Goal: Information Seeking & Learning: Learn about a topic

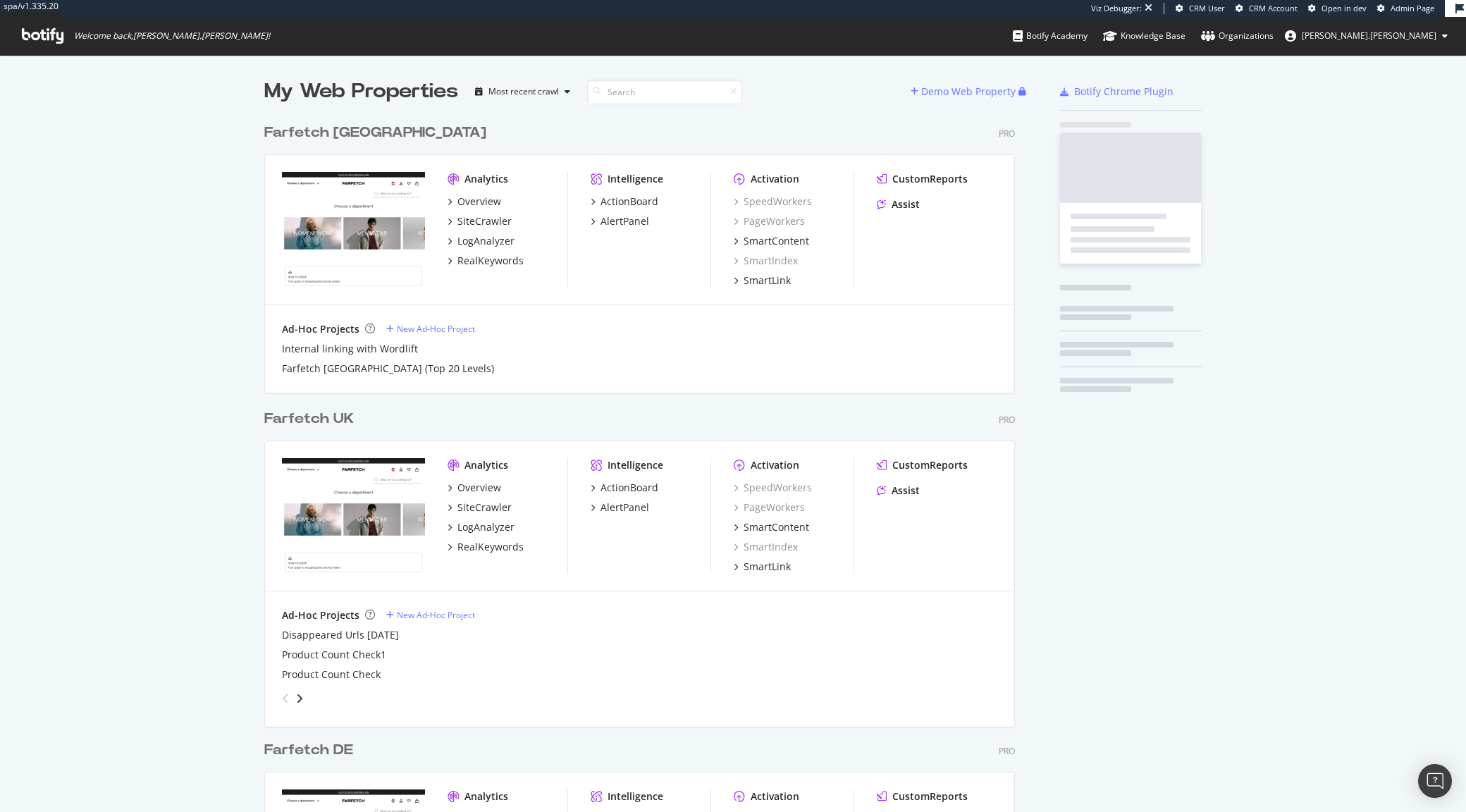
scroll to position [1182, 748]
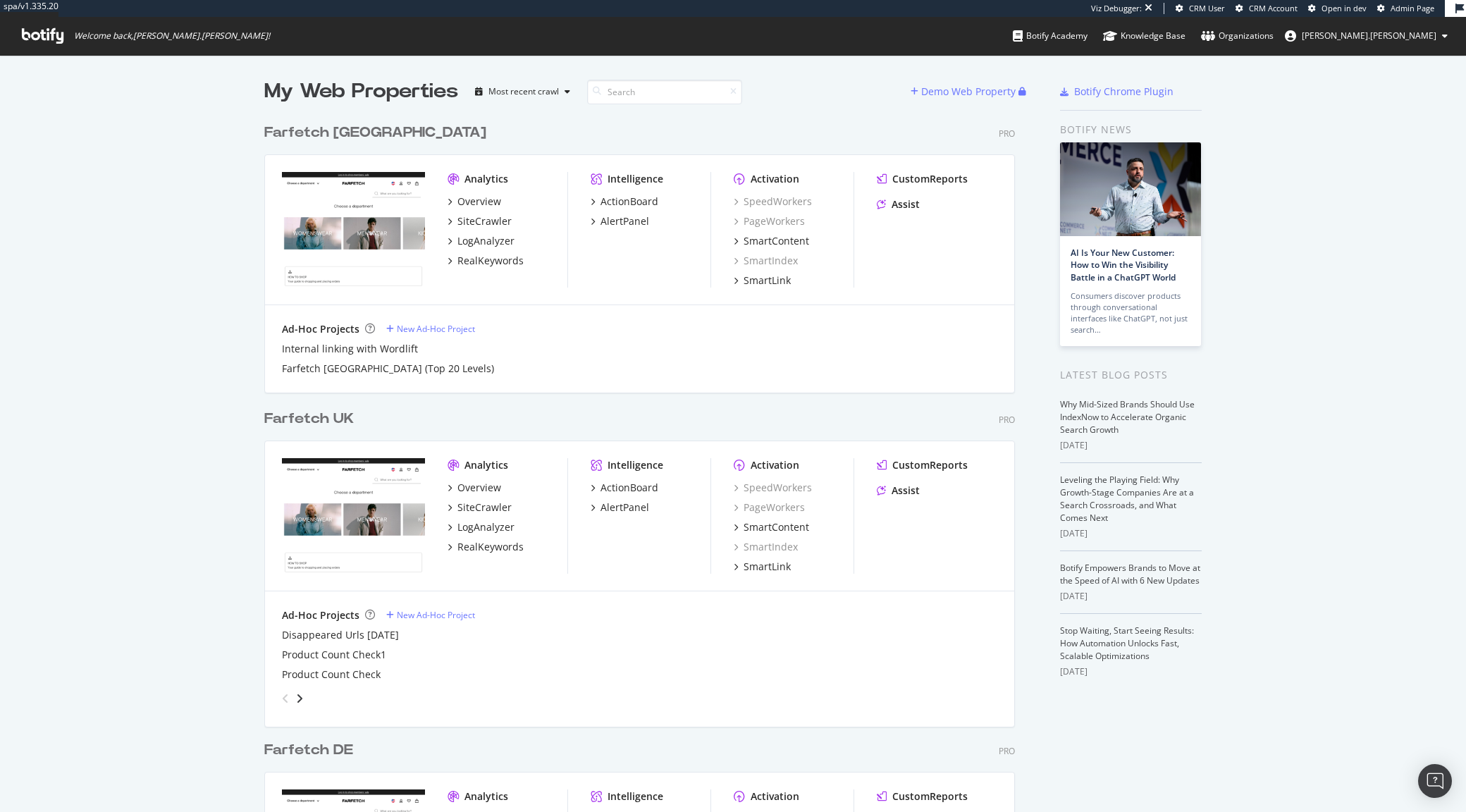
click at [117, 182] on div "My Web Properties Most recent crawl Demo Web Property Farfetch USA Pro Analytic…" at bounding box center [733, 689] width 1466 height 1268
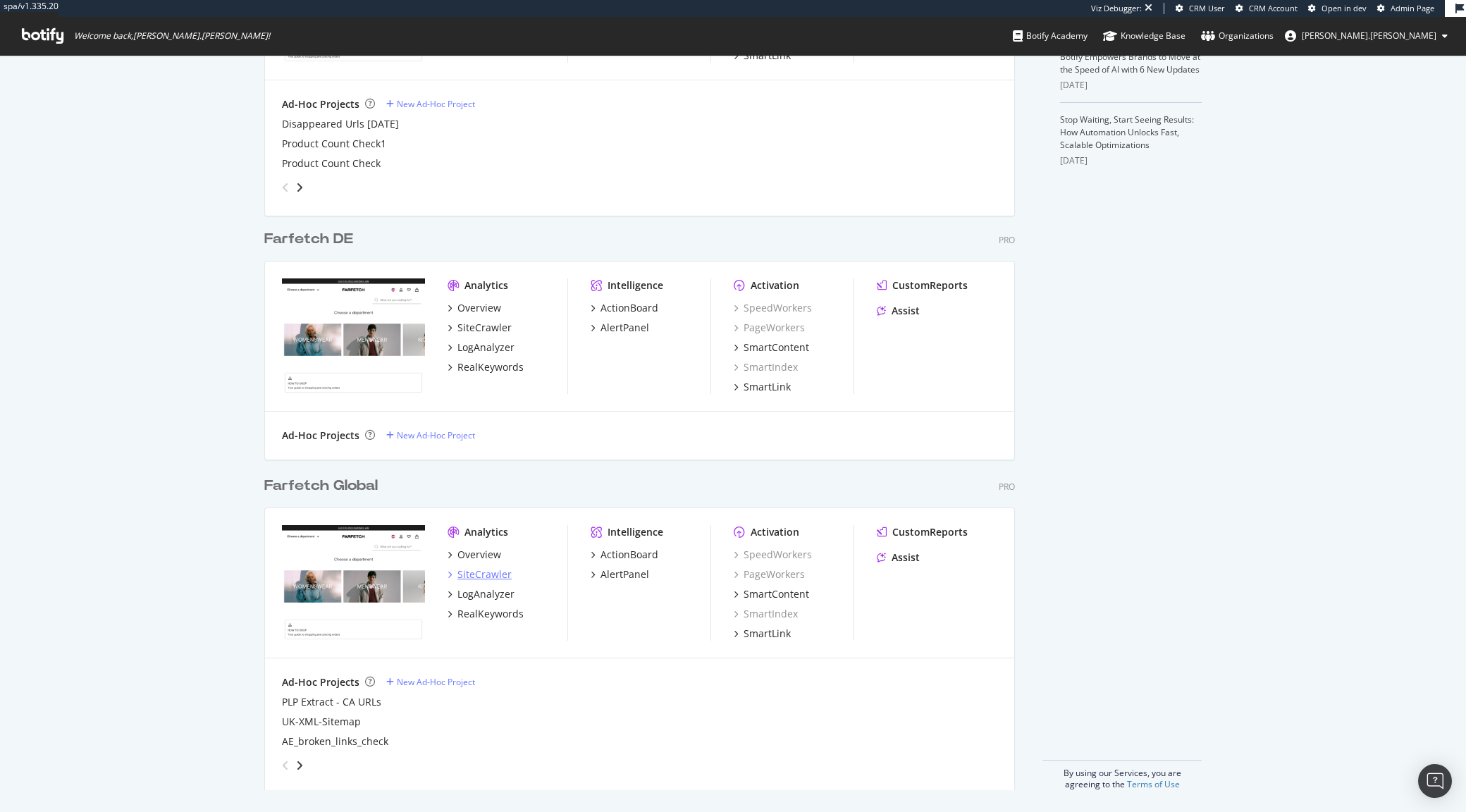
click at [478, 575] on div "SiteCrawler" at bounding box center [484, 574] width 54 height 14
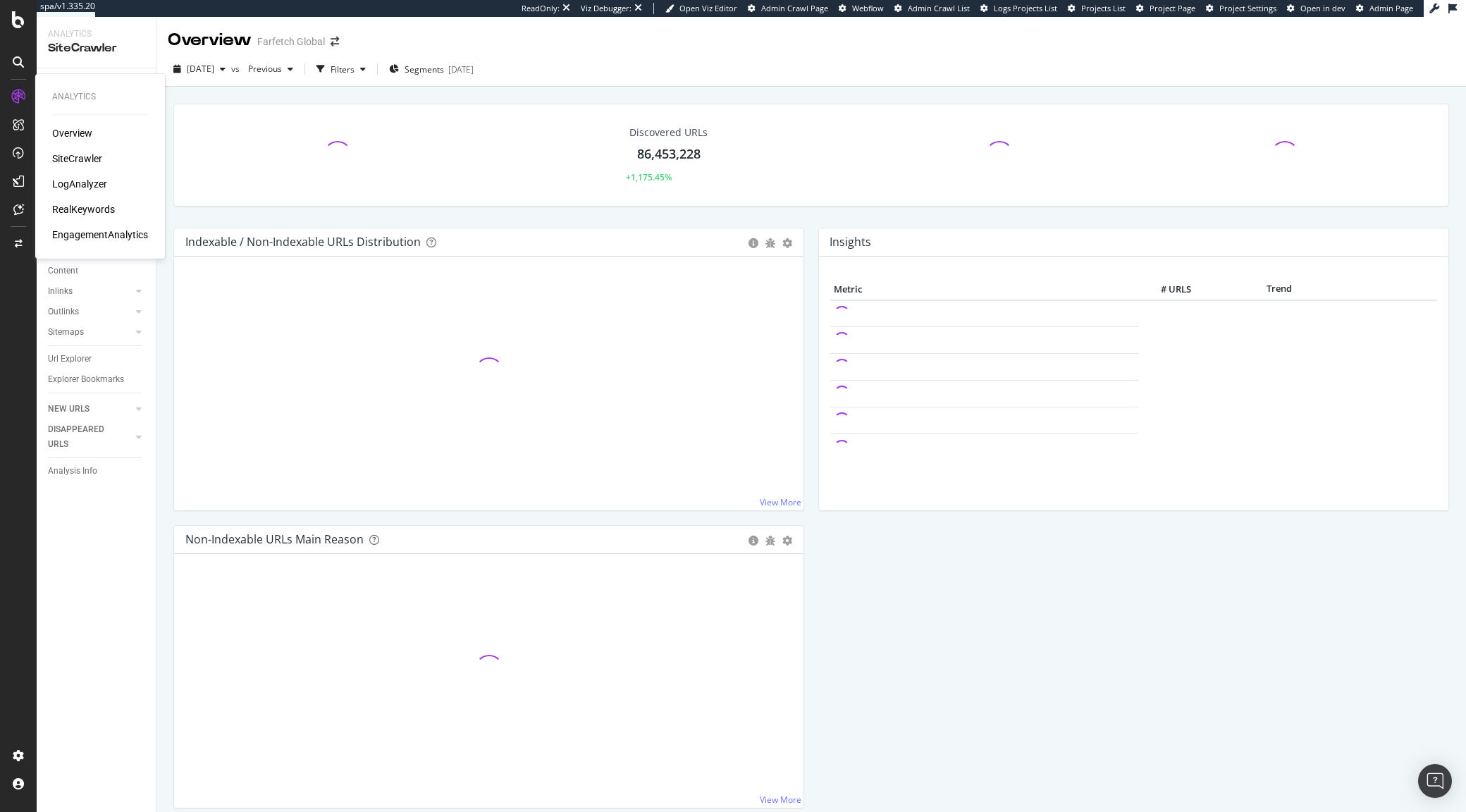
click at [80, 179] on div "LogAnalyzer" at bounding box center [79, 184] width 55 height 14
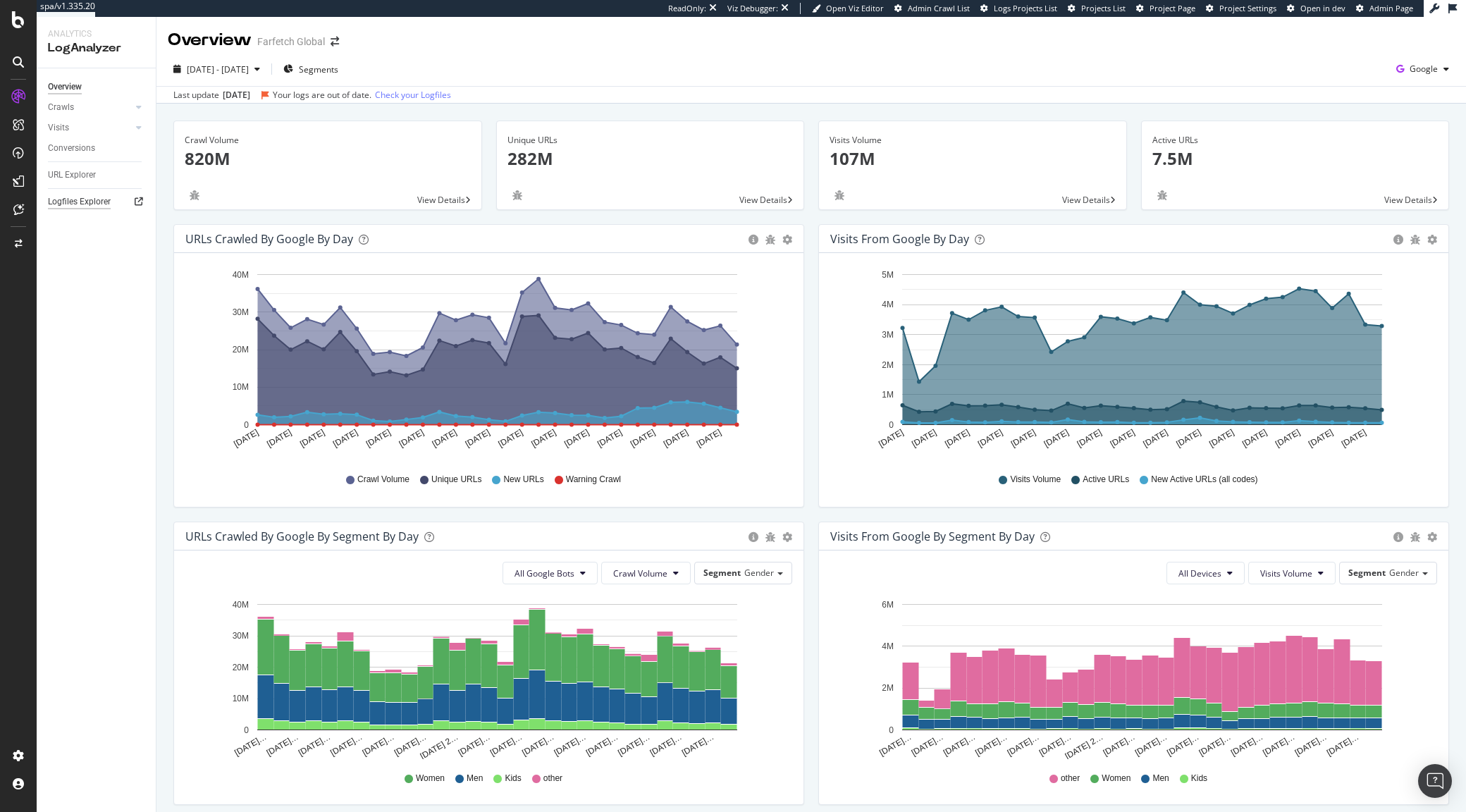
click at [80, 196] on div "Logfiles Explorer" at bounding box center [80, 202] width 63 height 15
click at [7, 25] on div at bounding box center [18, 20] width 34 height 17
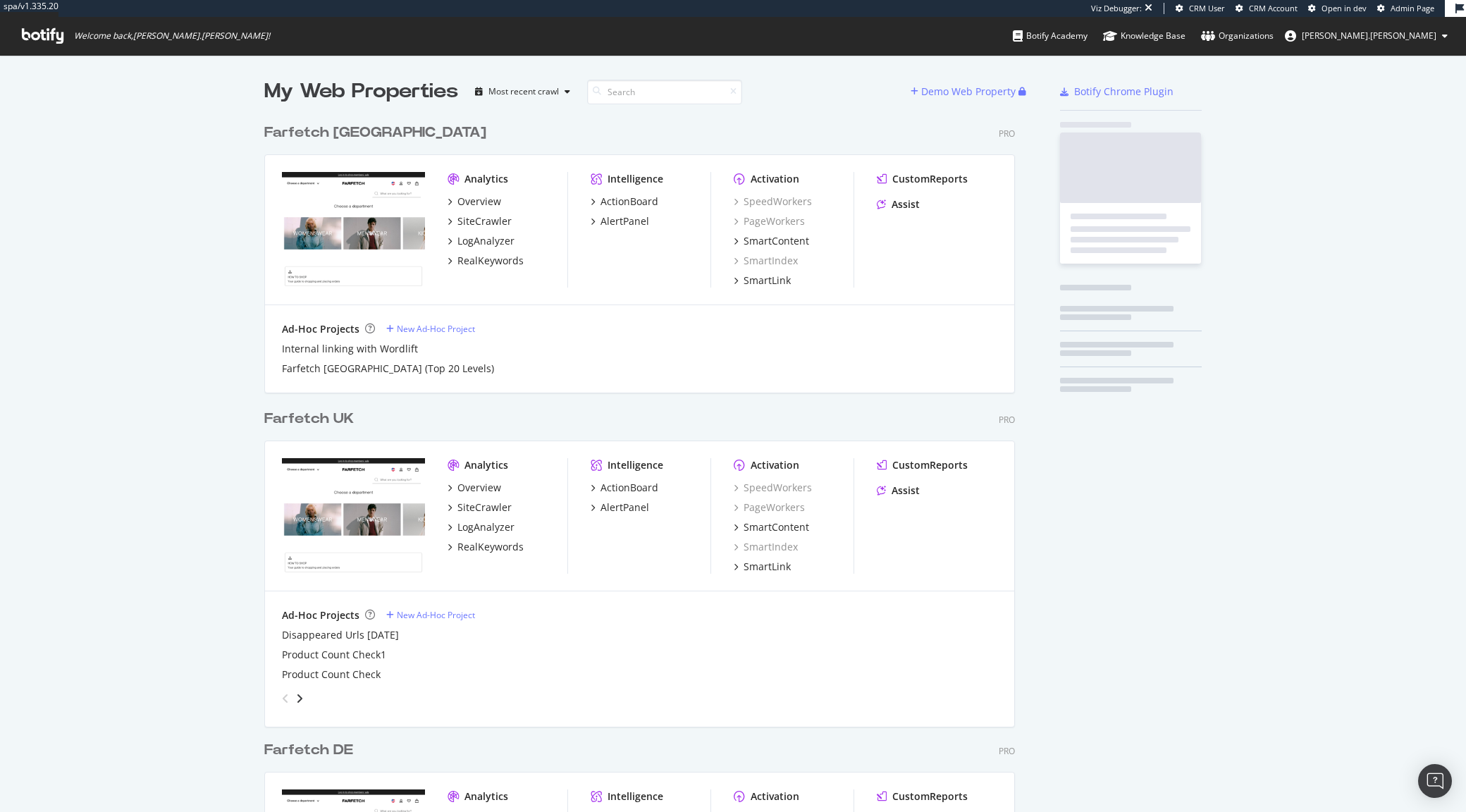
scroll to position [1182, 748]
click at [83, 32] on span "Welcome back, alex.johnson !" at bounding box center [172, 35] width 196 height 11
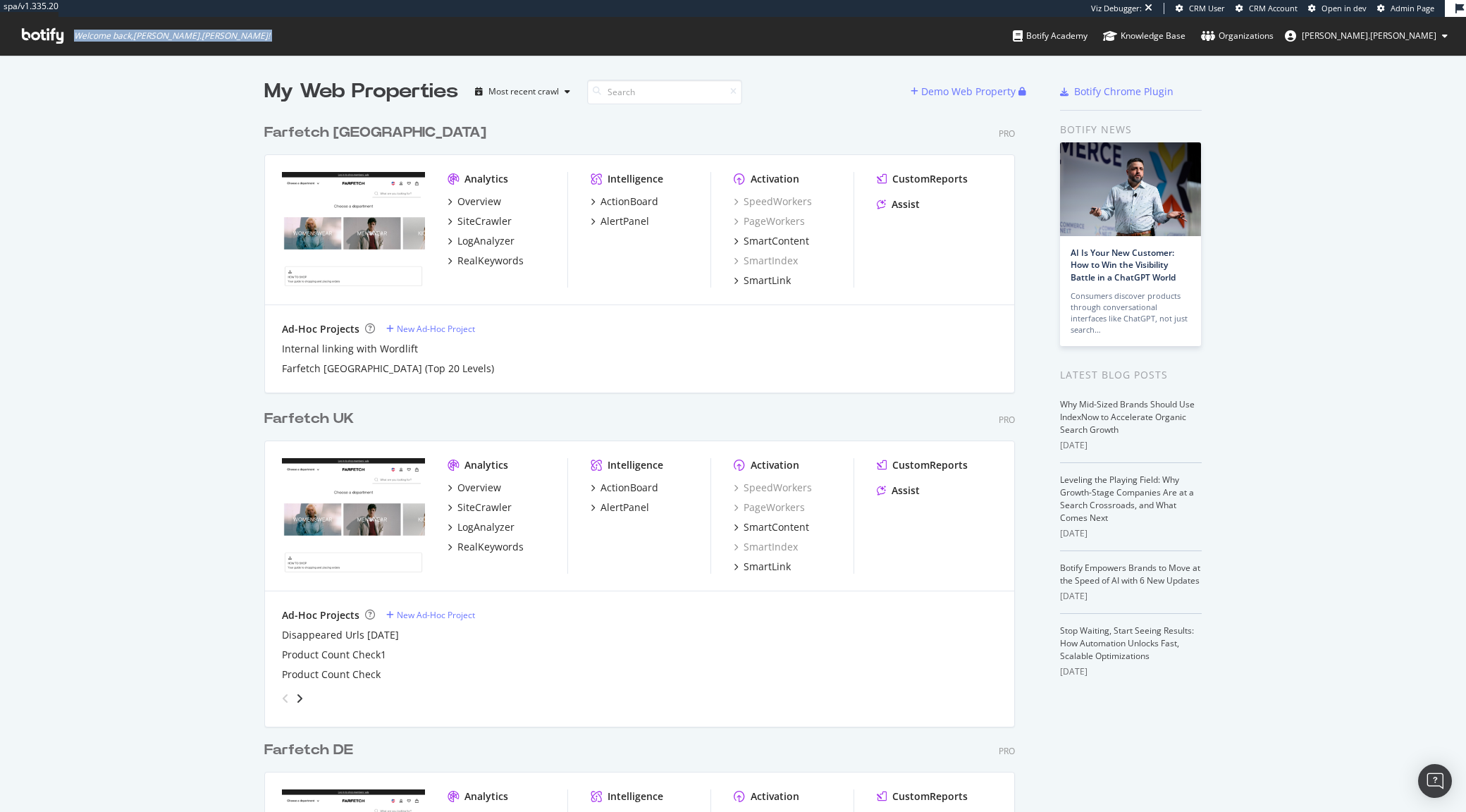
click at [87, 34] on span "Welcome back, alex.johnson !" at bounding box center [172, 35] width 196 height 11
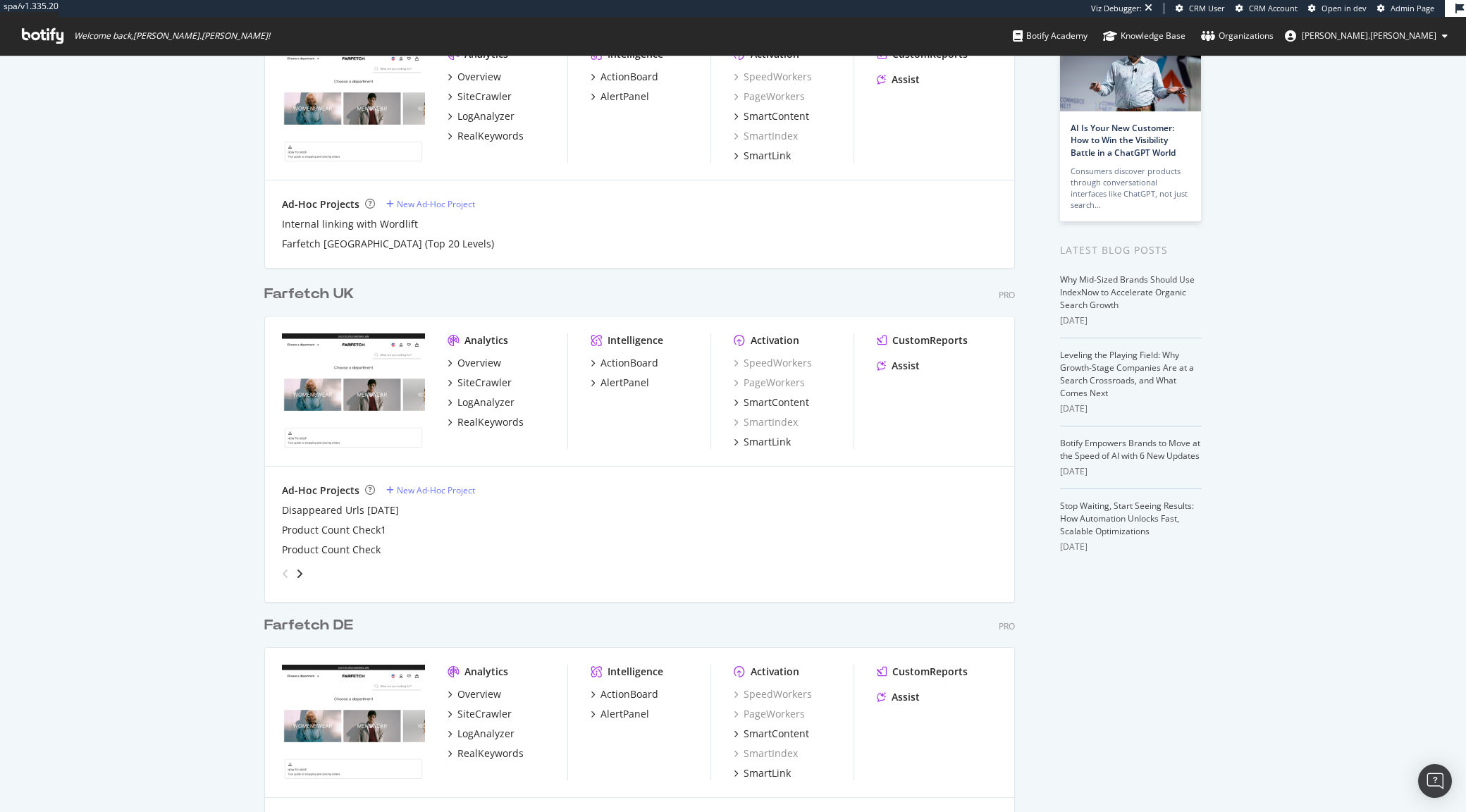
scroll to position [0, 0]
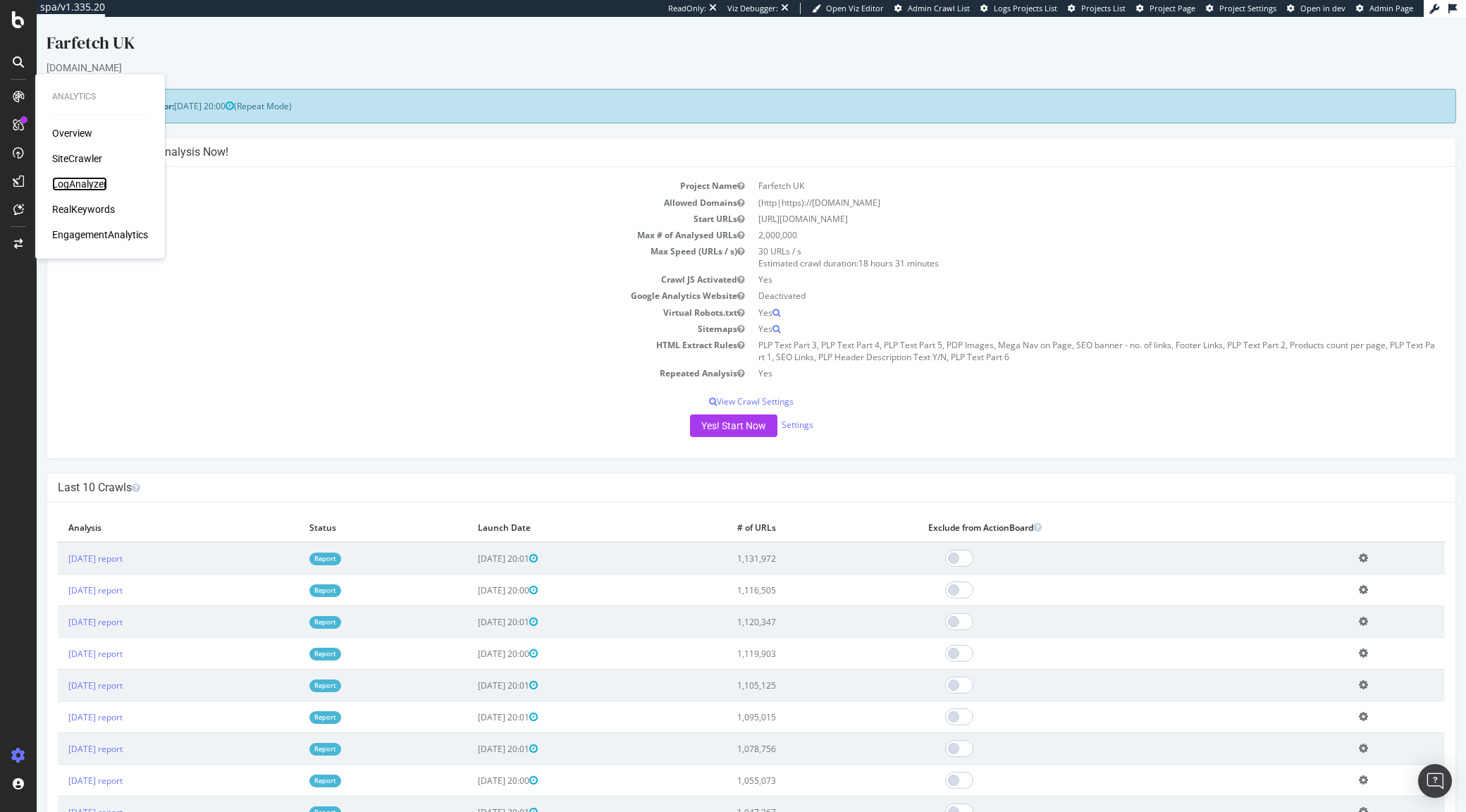
click at [71, 182] on div "LogAnalyzer" at bounding box center [79, 184] width 55 height 14
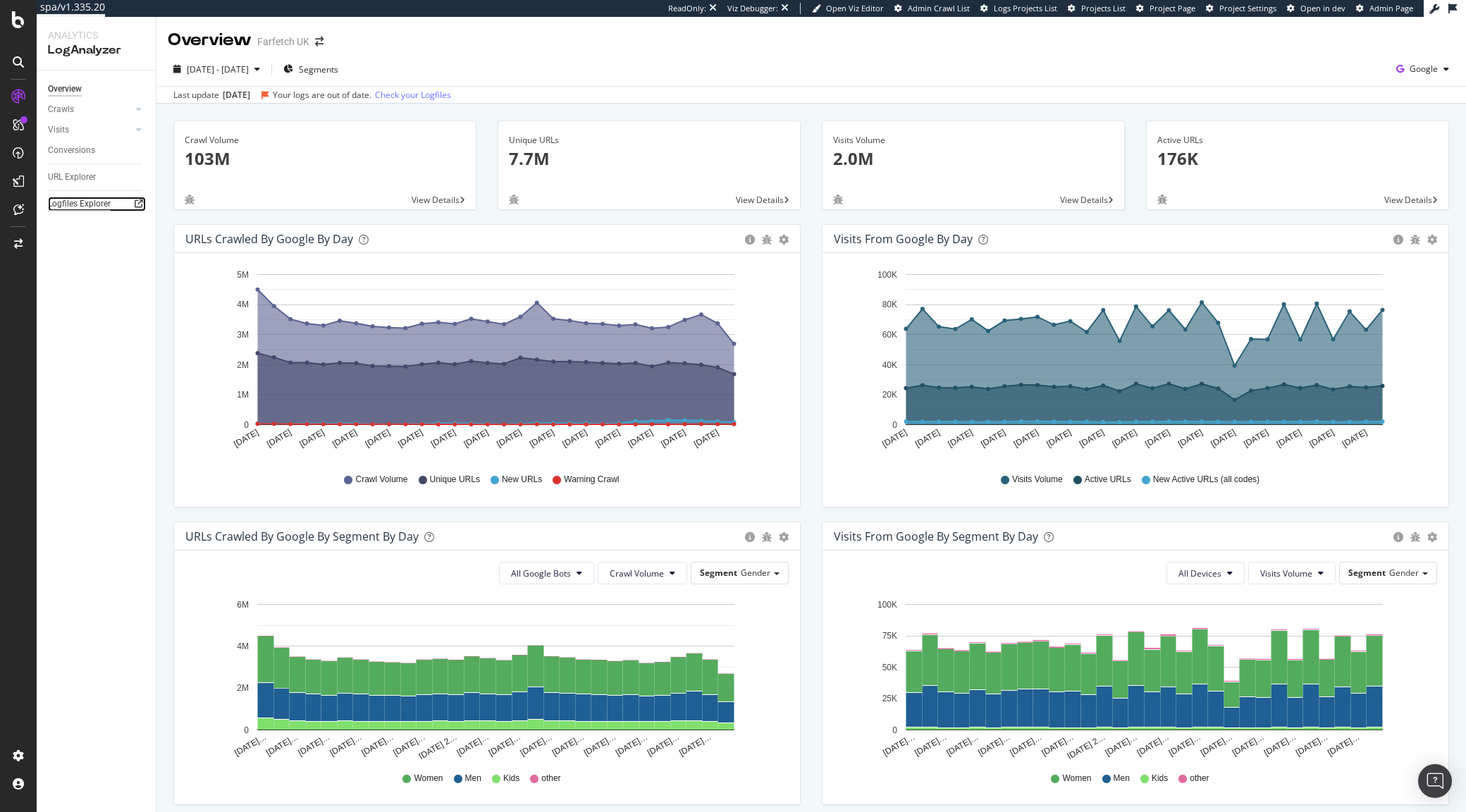
click at [86, 197] on div "Logfiles Explorer" at bounding box center [80, 204] width 63 height 15
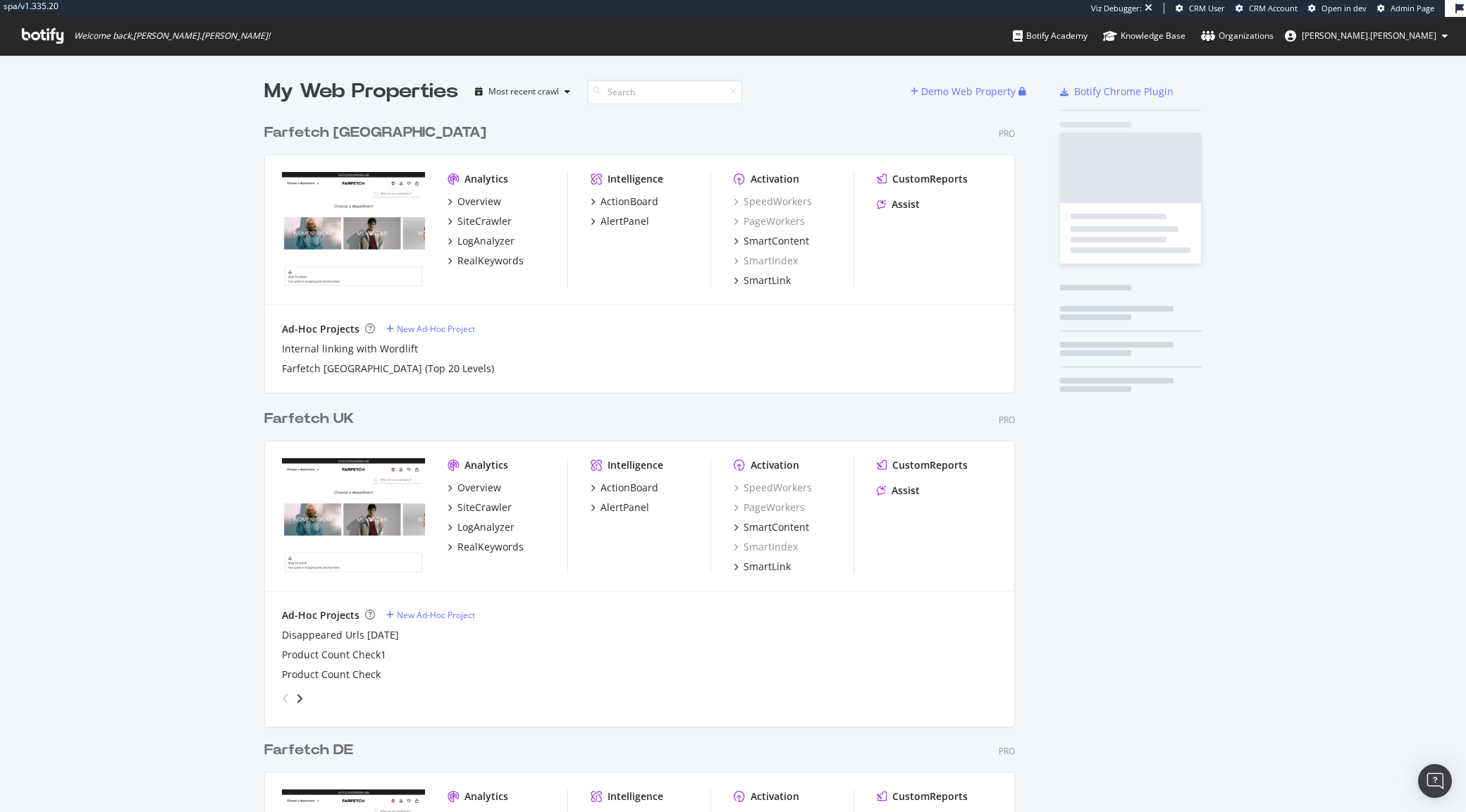
scroll to position [1182, 748]
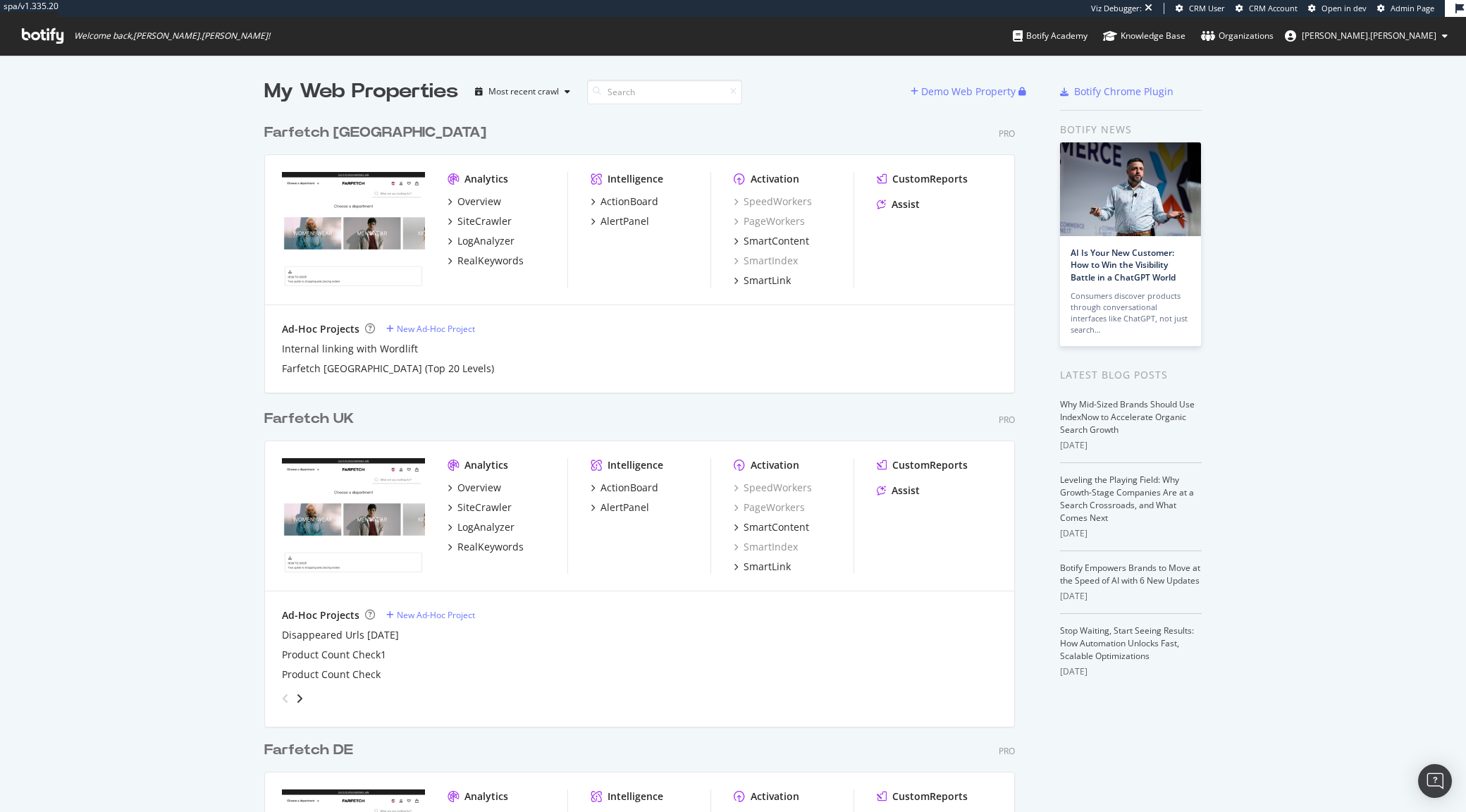
click at [337, 133] on div "Farfetch [GEOGRAPHIC_DATA]" at bounding box center [375, 132] width 222 height 20
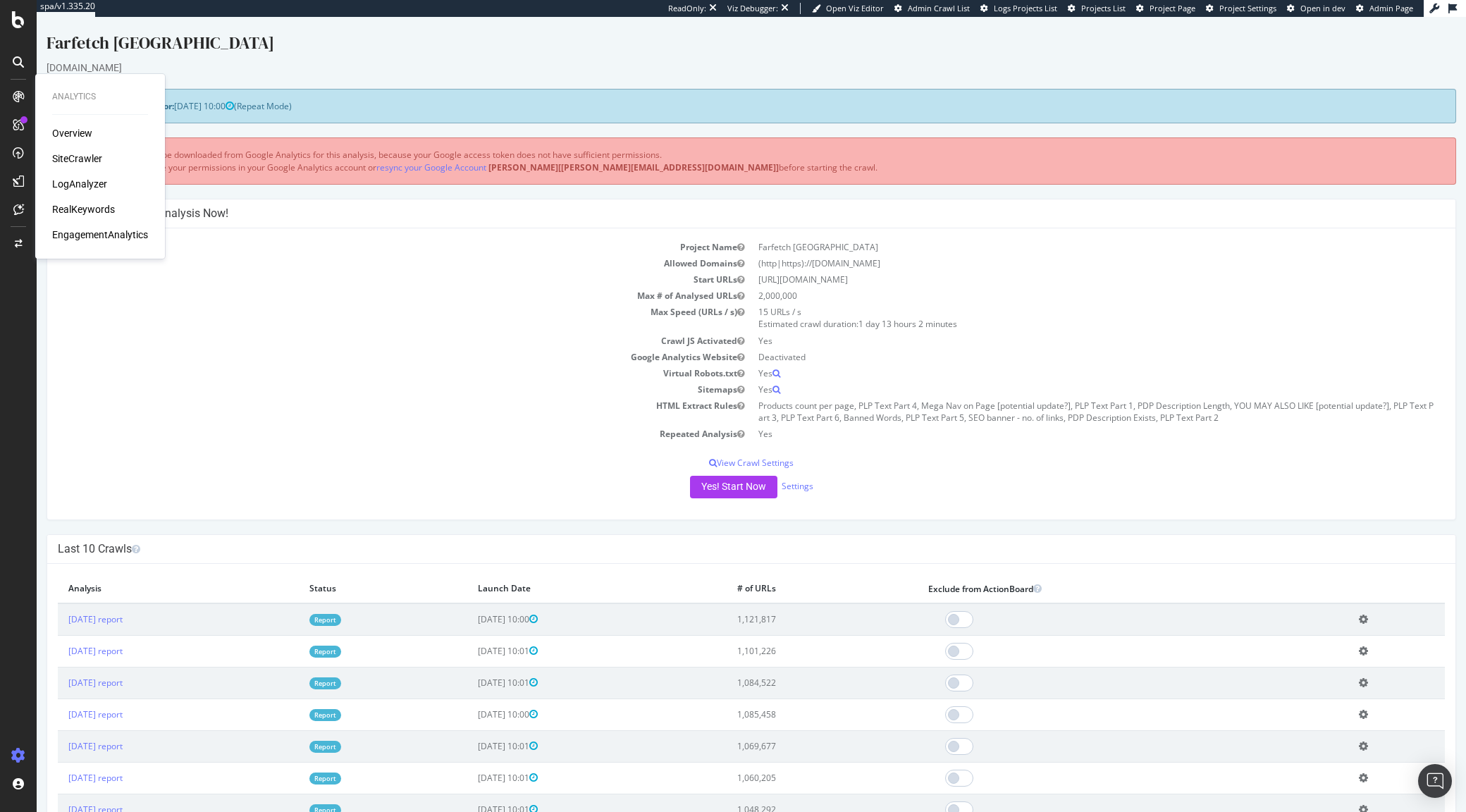
click at [88, 177] on div "LogAnalyzer" at bounding box center [79, 184] width 55 height 14
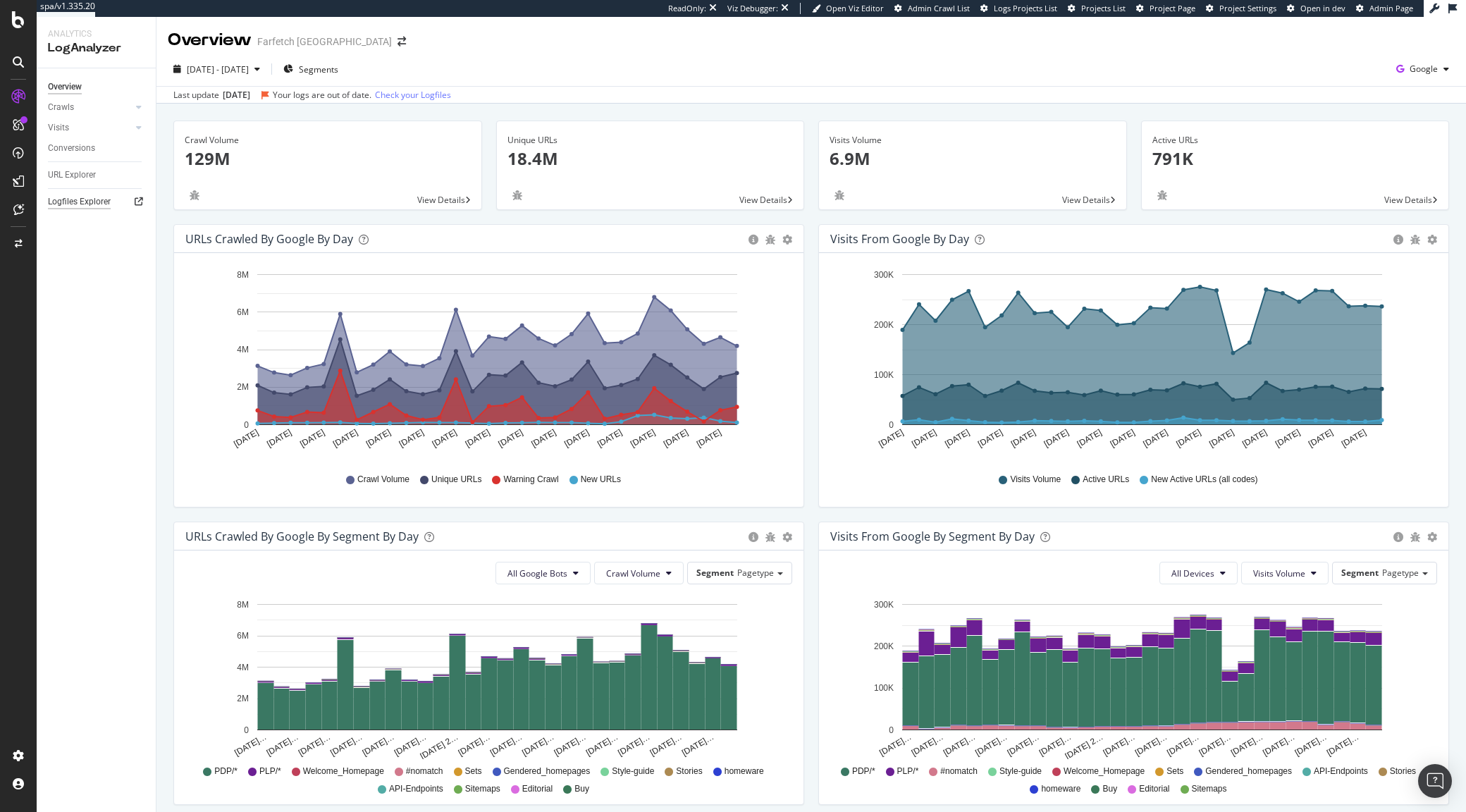
click at [81, 203] on div "Logfiles Explorer" at bounding box center [80, 202] width 63 height 15
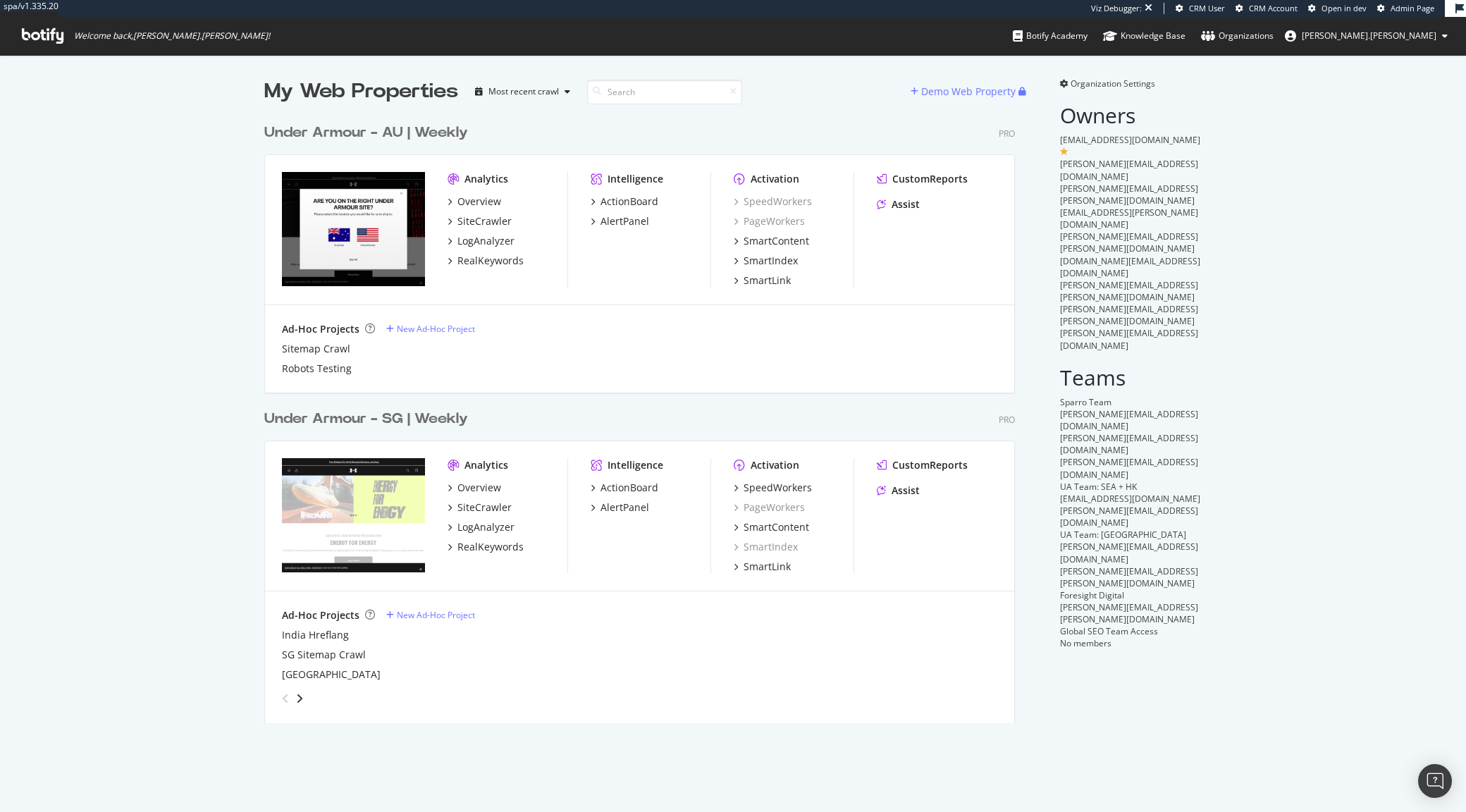
scroll to position [604, 748]
click at [486, 238] on div "LogAnalyzer" at bounding box center [486, 241] width 57 height 14
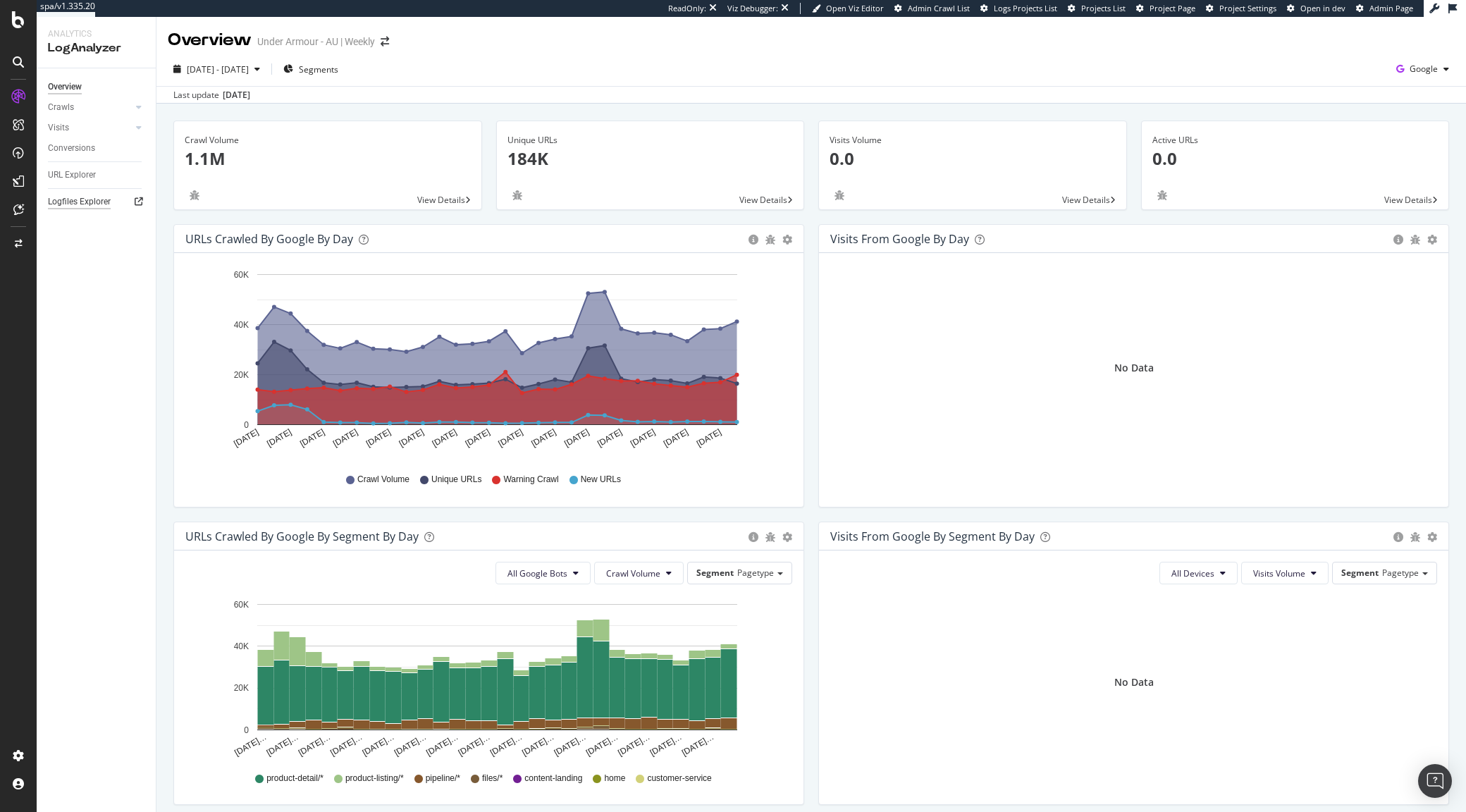
click at [65, 195] on div "Logfiles Explorer" at bounding box center [80, 202] width 63 height 15
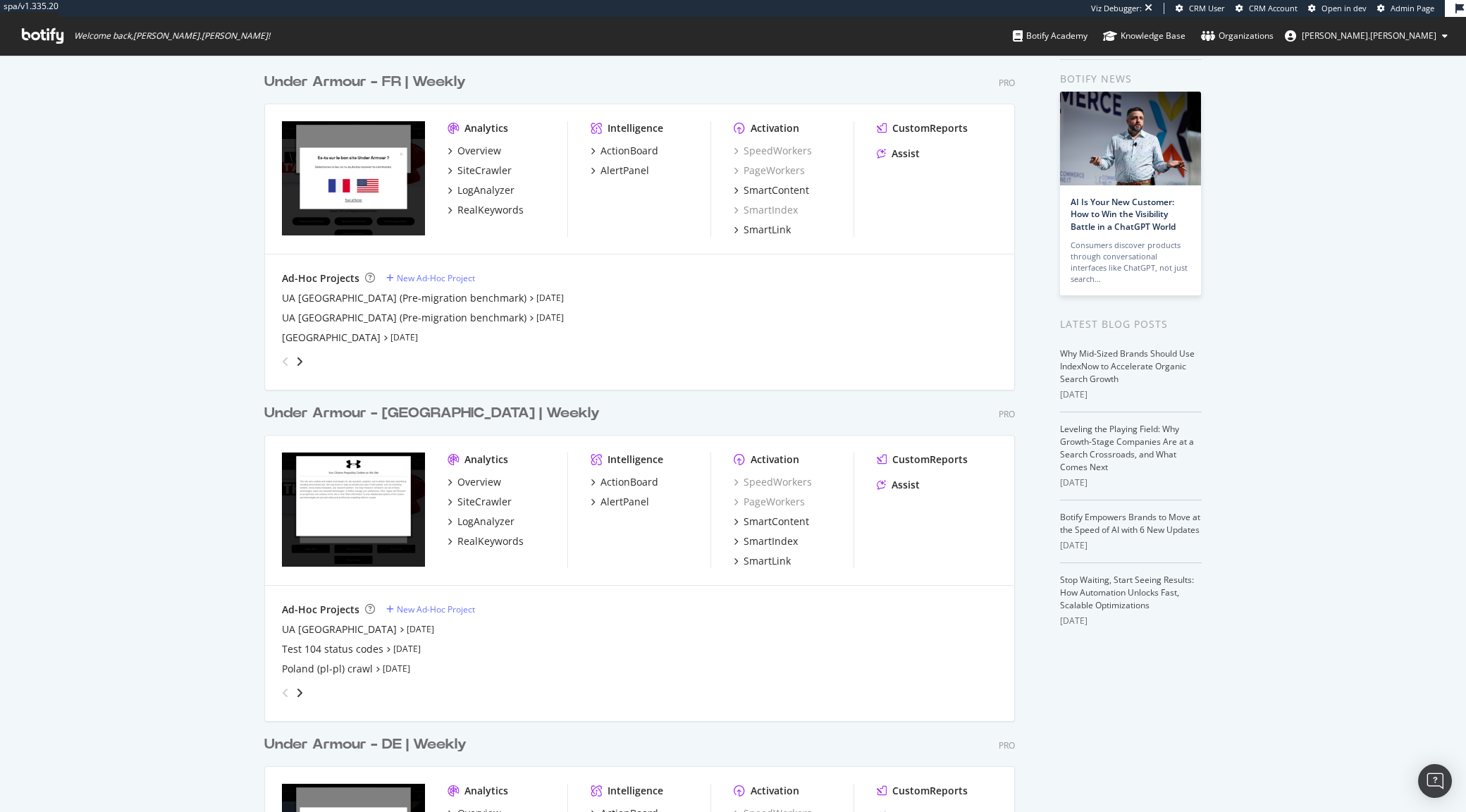
scroll to position [163, 0]
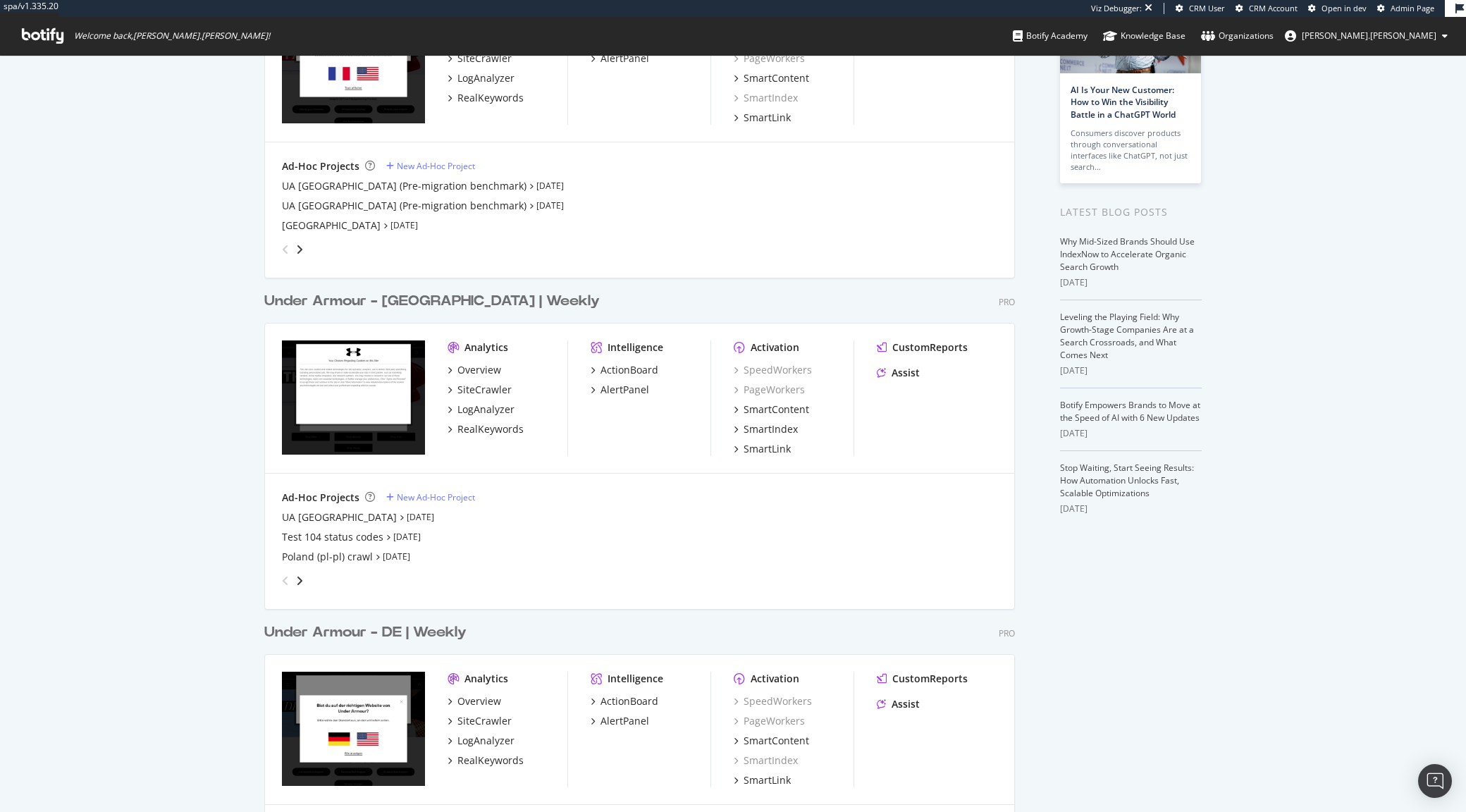
click at [433, 293] on div "Under Armour - [GEOGRAPHIC_DATA] | Weekly" at bounding box center [432, 301] width 336 height 20
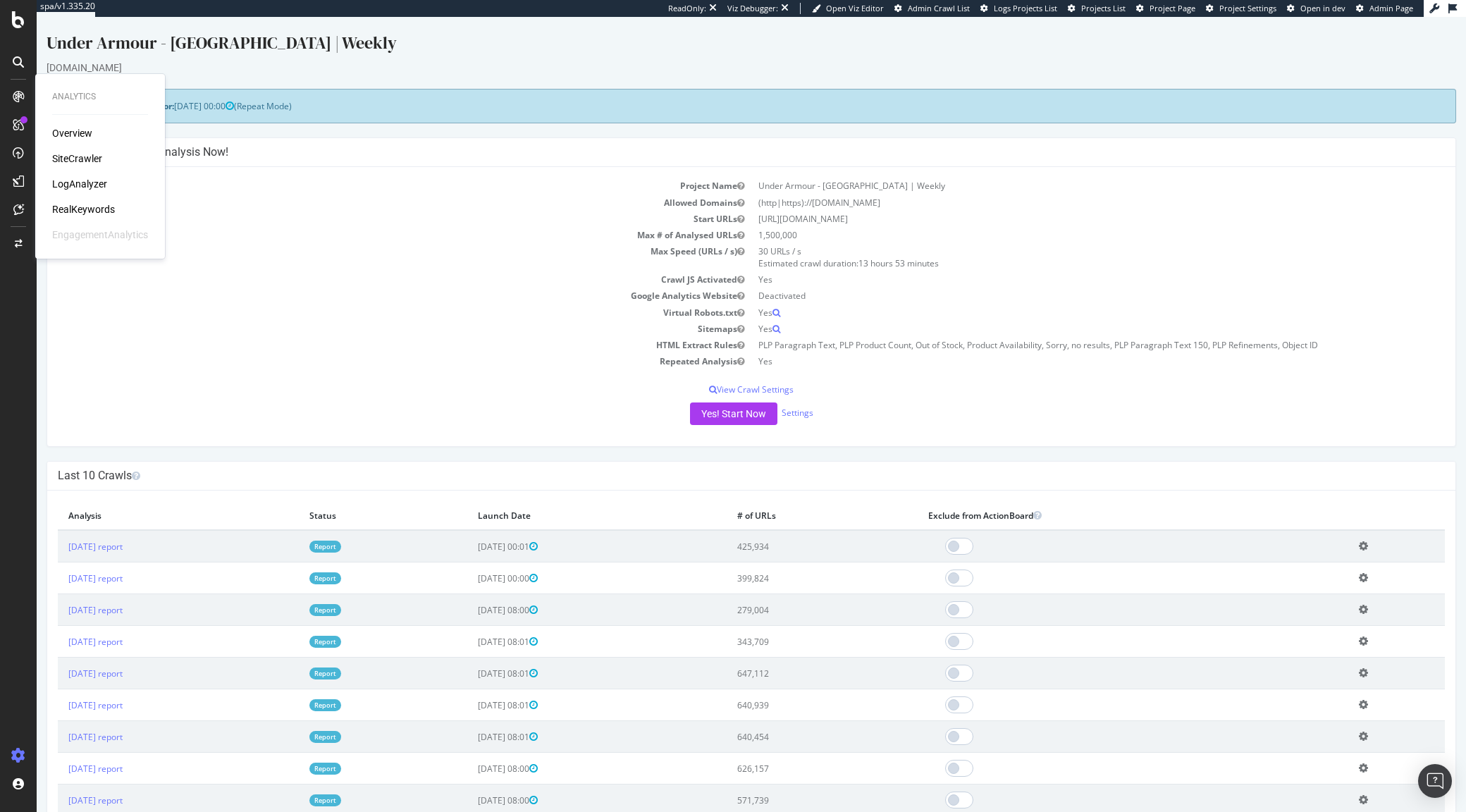
click at [75, 180] on div "LogAnalyzer" at bounding box center [79, 184] width 55 height 14
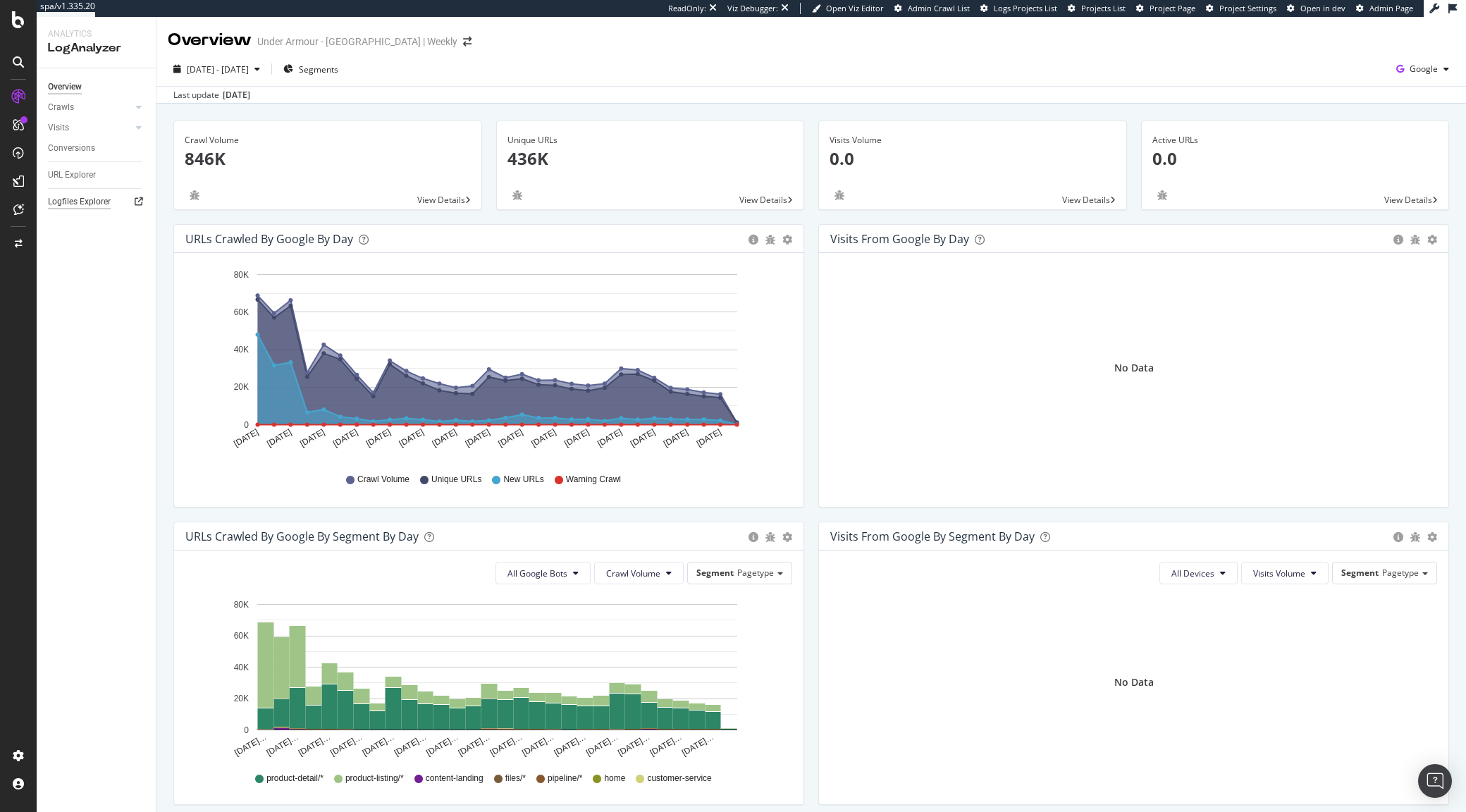
click at [110, 199] on div "Logfiles Explorer" at bounding box center [80, 202] width 63 height 15
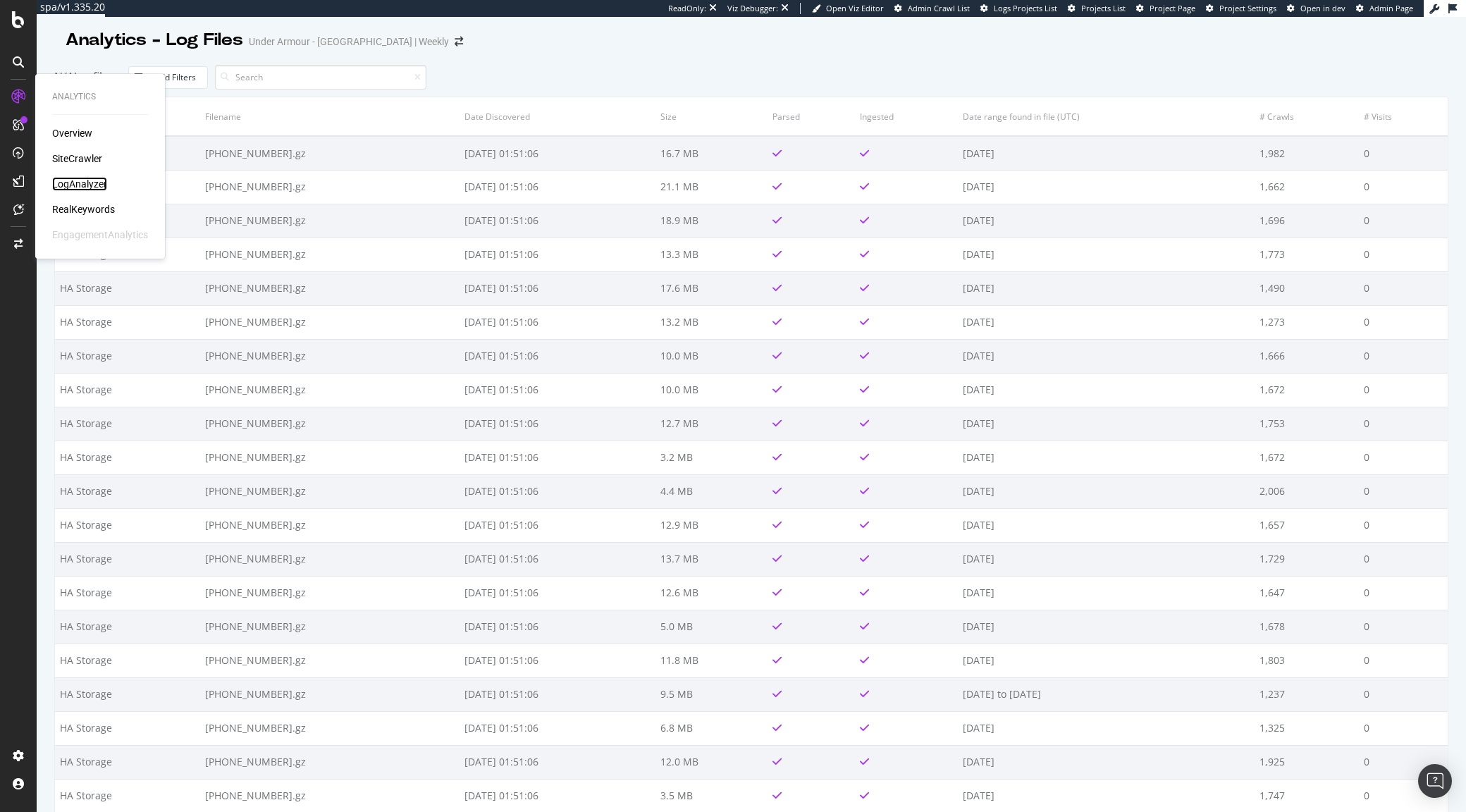
click at [91, 183] on div "LogAnalyzer" at bounding box center [79, 184] width 55 height 14
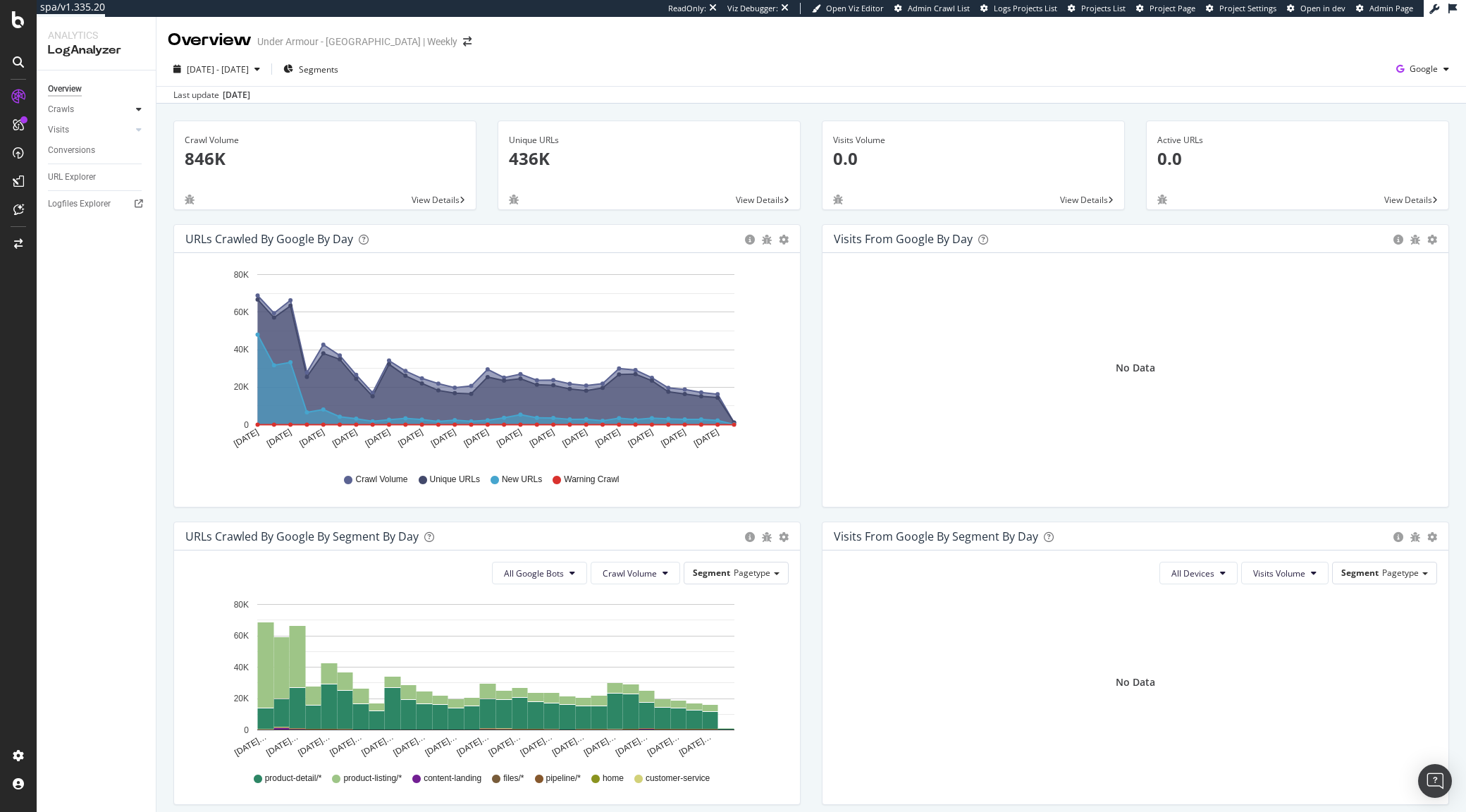
click at [132, 107] on div at bounding box center [139, 109] width 14 height 14
click at [108, 128] on div "Daily Distribution" at bounding box center [86, 130] width 65 height 15
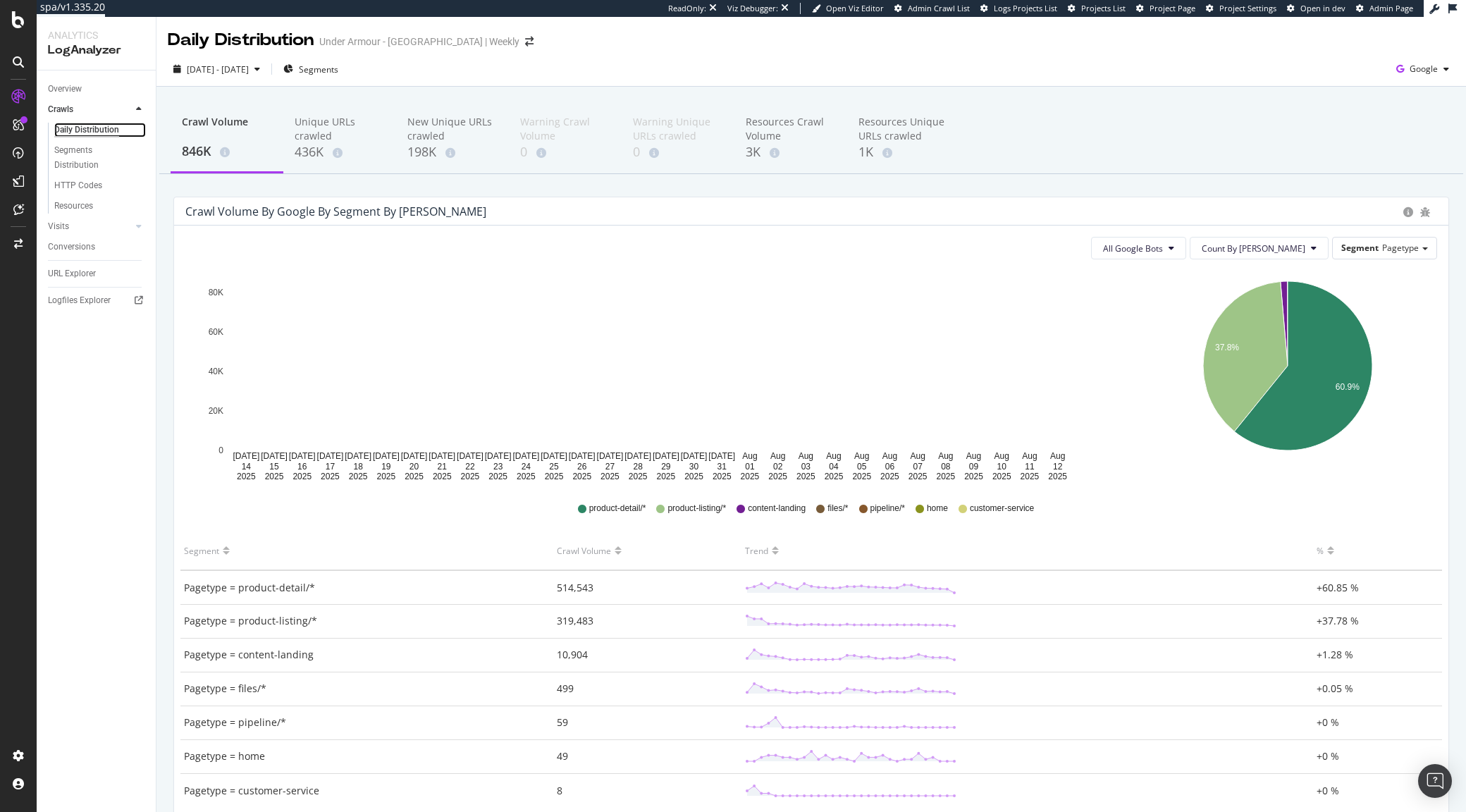
scroll to position [108, 0]
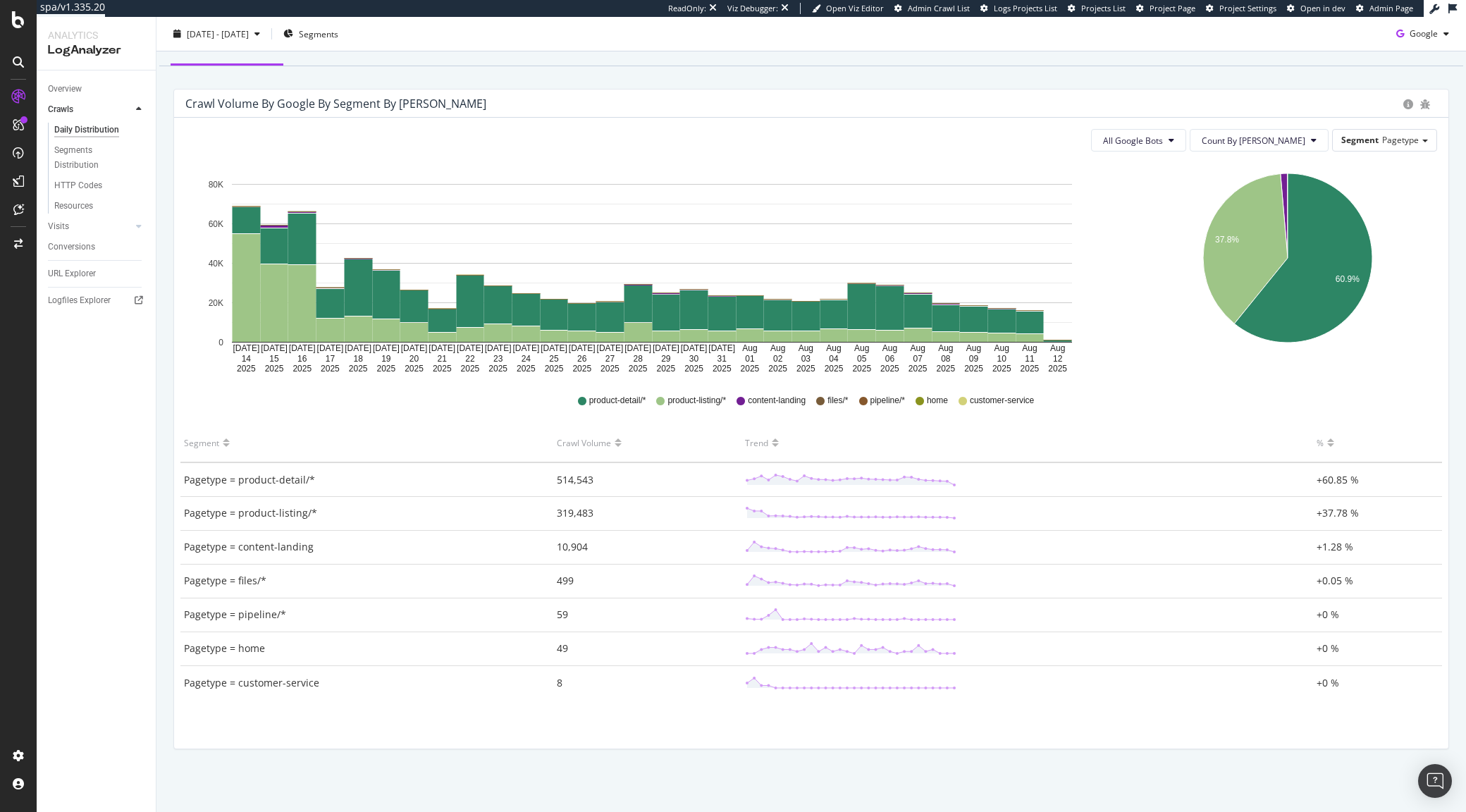
drag, startPoint x: 521, startPoint y: 418, endPoint x: 647, endPoint y: 705, distance: 313.4
click at [647, 705] on div "Jul 14 2025 Jul 15 2025 Jul 16 2025 Jul 17 2025 Jul 18 2025 Jul 19 2025 Jul 20 …" at bounding box center [811, 438] width 1252 height 550
click at [1156, 429] on th "Trend" at bounding box center [1028, 443] width 572 height 39
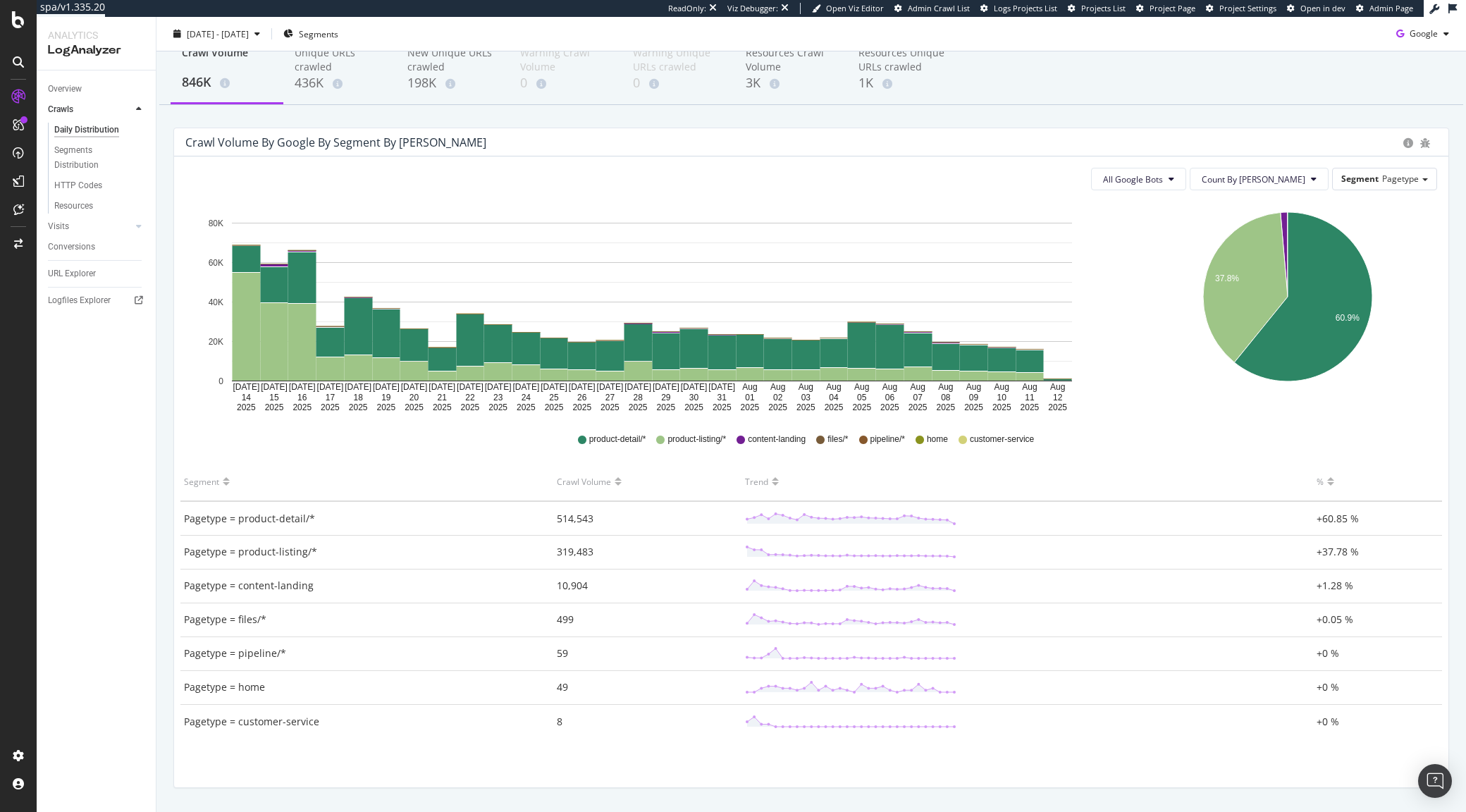
scroll to position [0, 0]
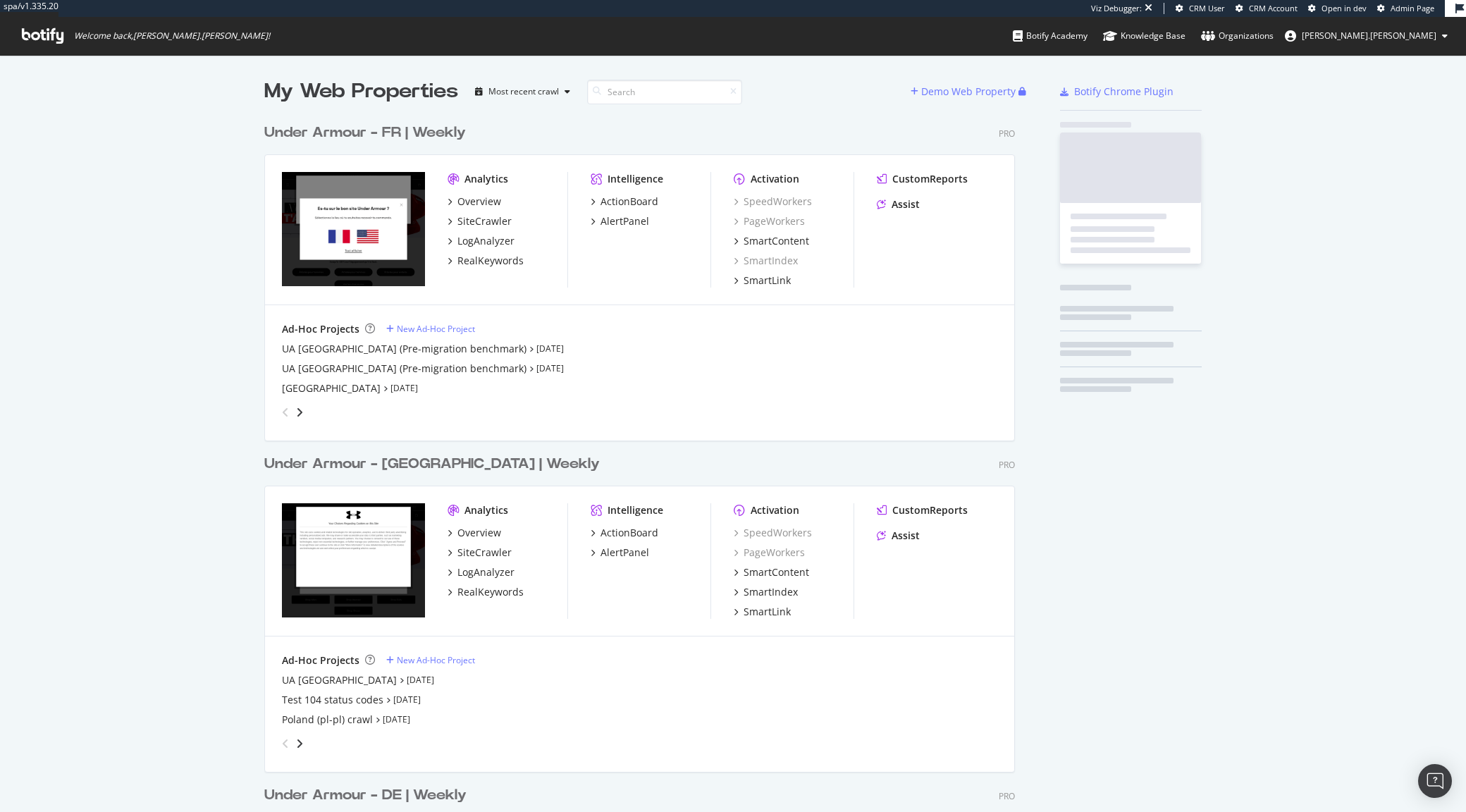
scroll to position [980, 748]
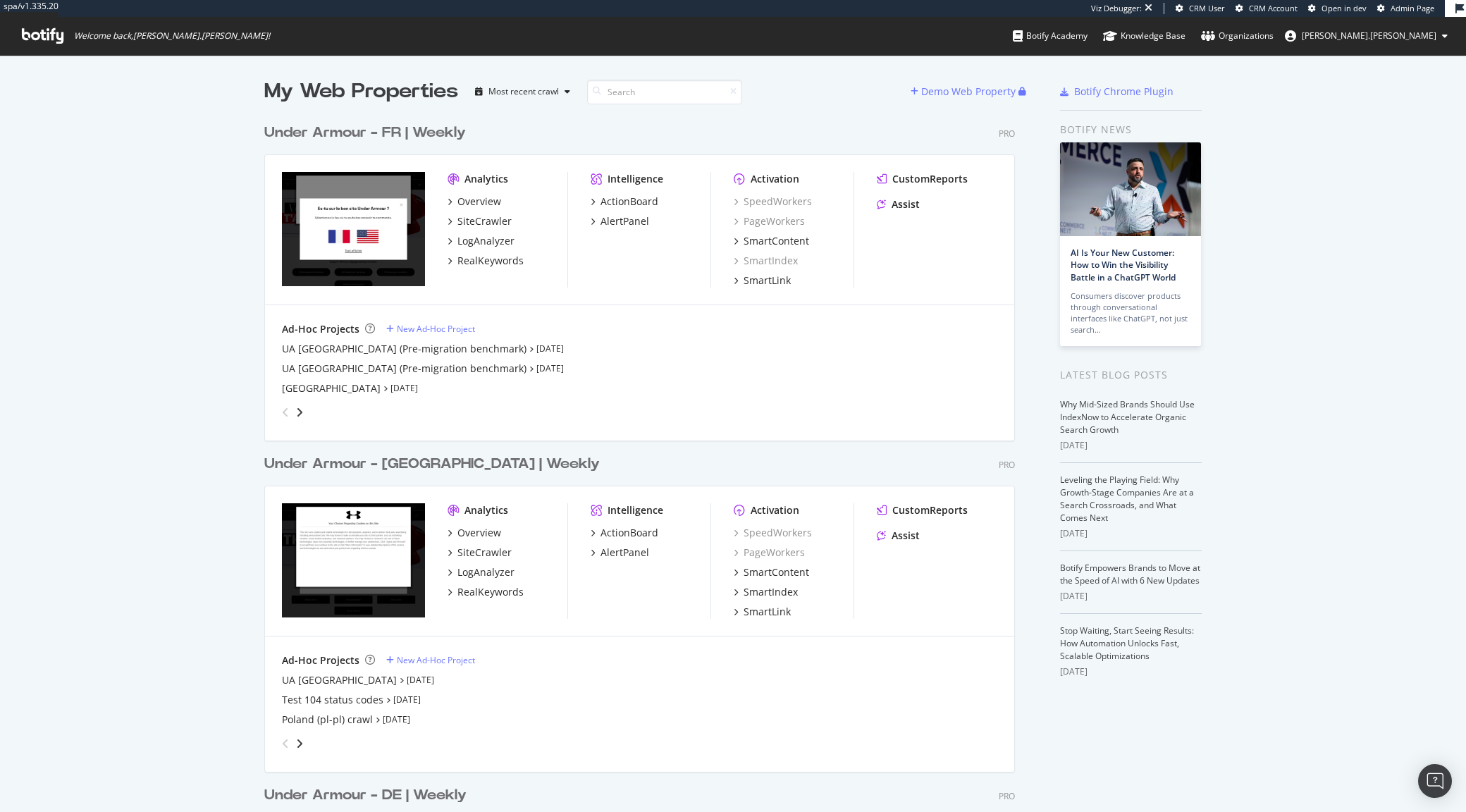
click at [185, 143] on div "My Web Properties Most recent crawl Demo Web Property Under Armour - FR | Weekl…" at bounding box center [733, 588] width 1466 height 1067
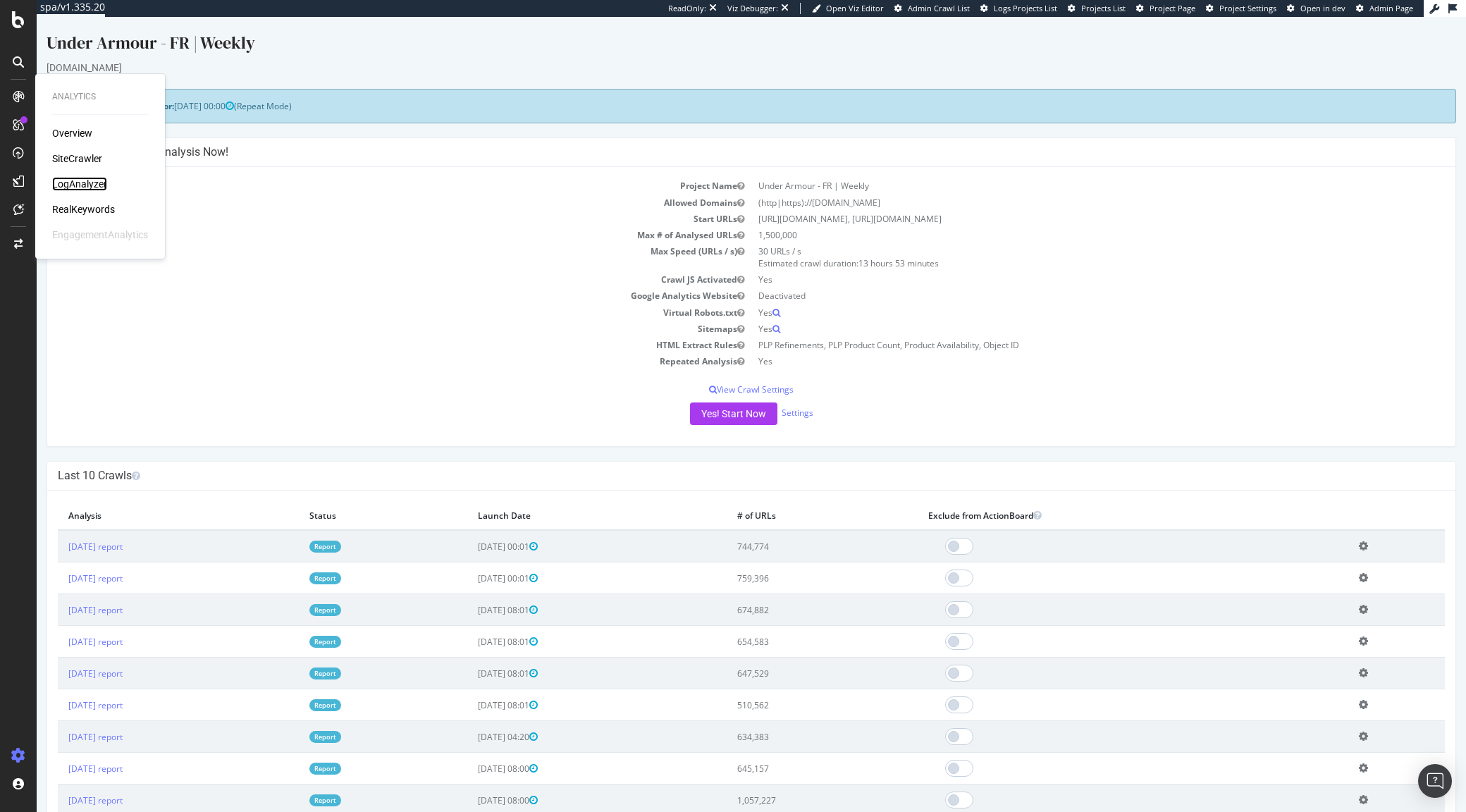
click at [84, 178] on div "LogAnalyzer" at bounding box center [79, 184] width 55 height 14
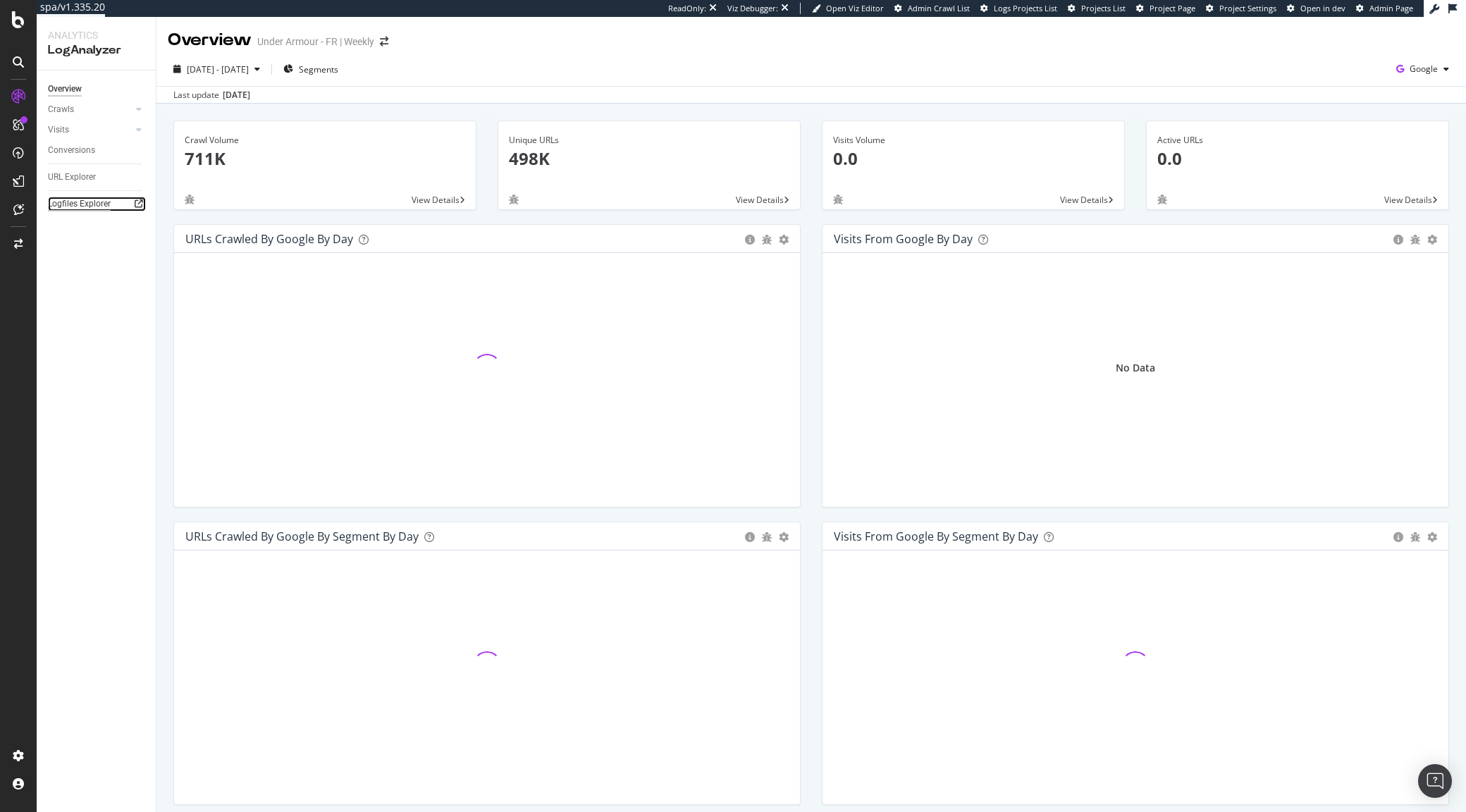
click at [96, 207] on div "Logfiles Explorer" at bounding box center [80, 204] width 63 height 15
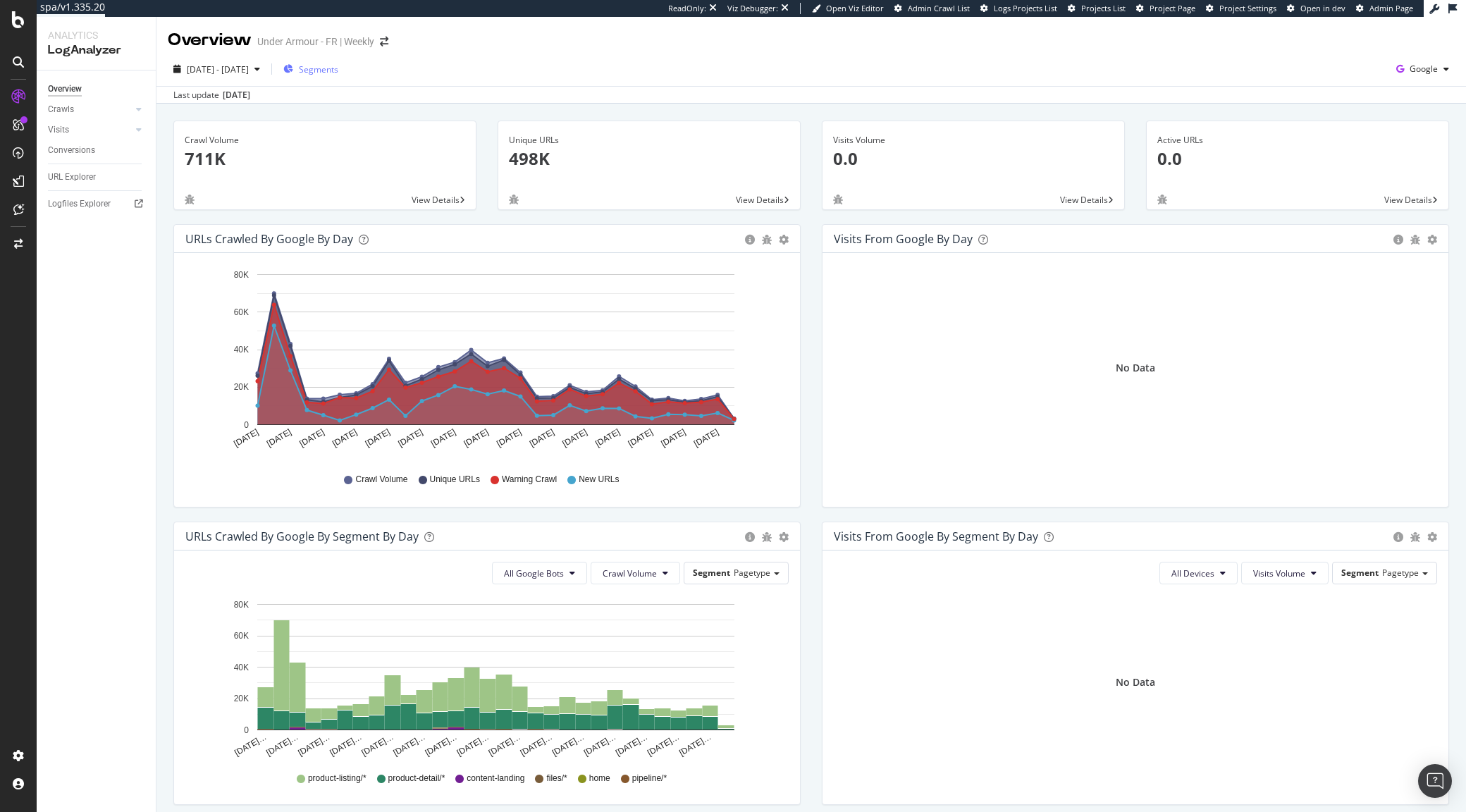
click at [339, 65] on span "Segments" at bounding box center [318, 70] width 40 height 12
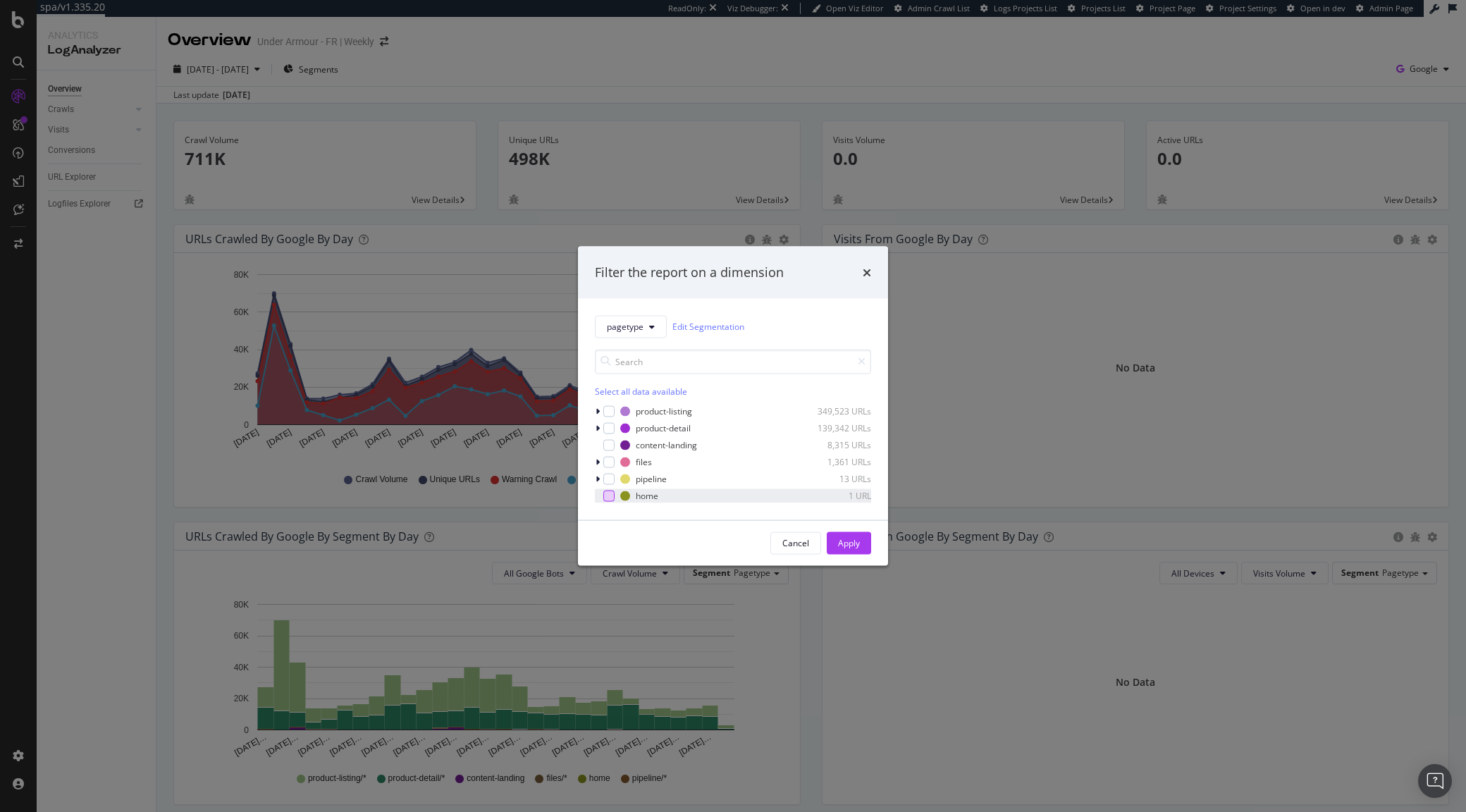
click at [605, 495] on div "modal" at bounding box center [609, 495] width 11 height 11
click at [852, 537] on div "Apply" at bounding box center [849, 543] width 22 height 12
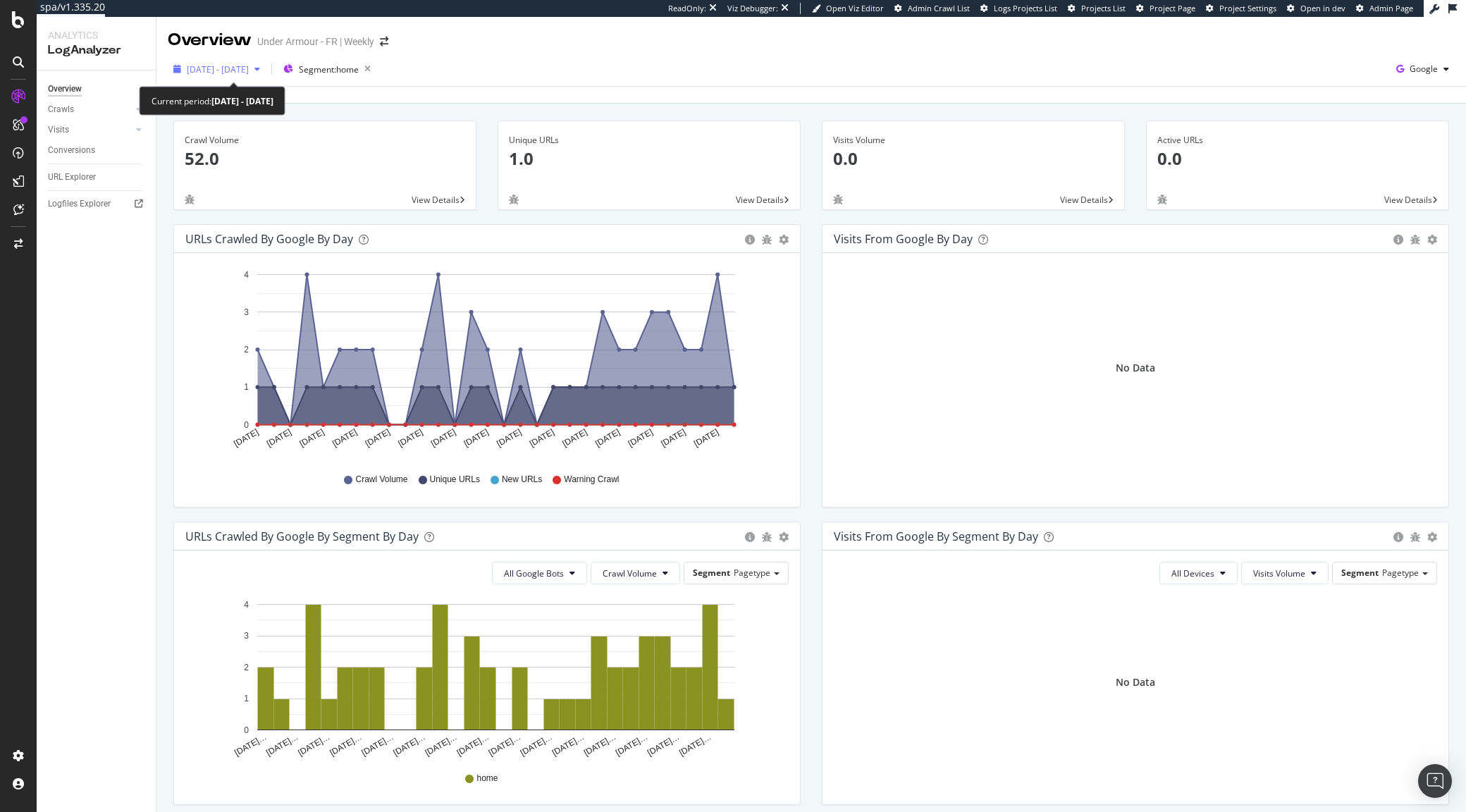
click at [237, 65] on span "2025 Jul. 14th - Aug. 12th" at bounding box center [218, 70] width 62 height 12
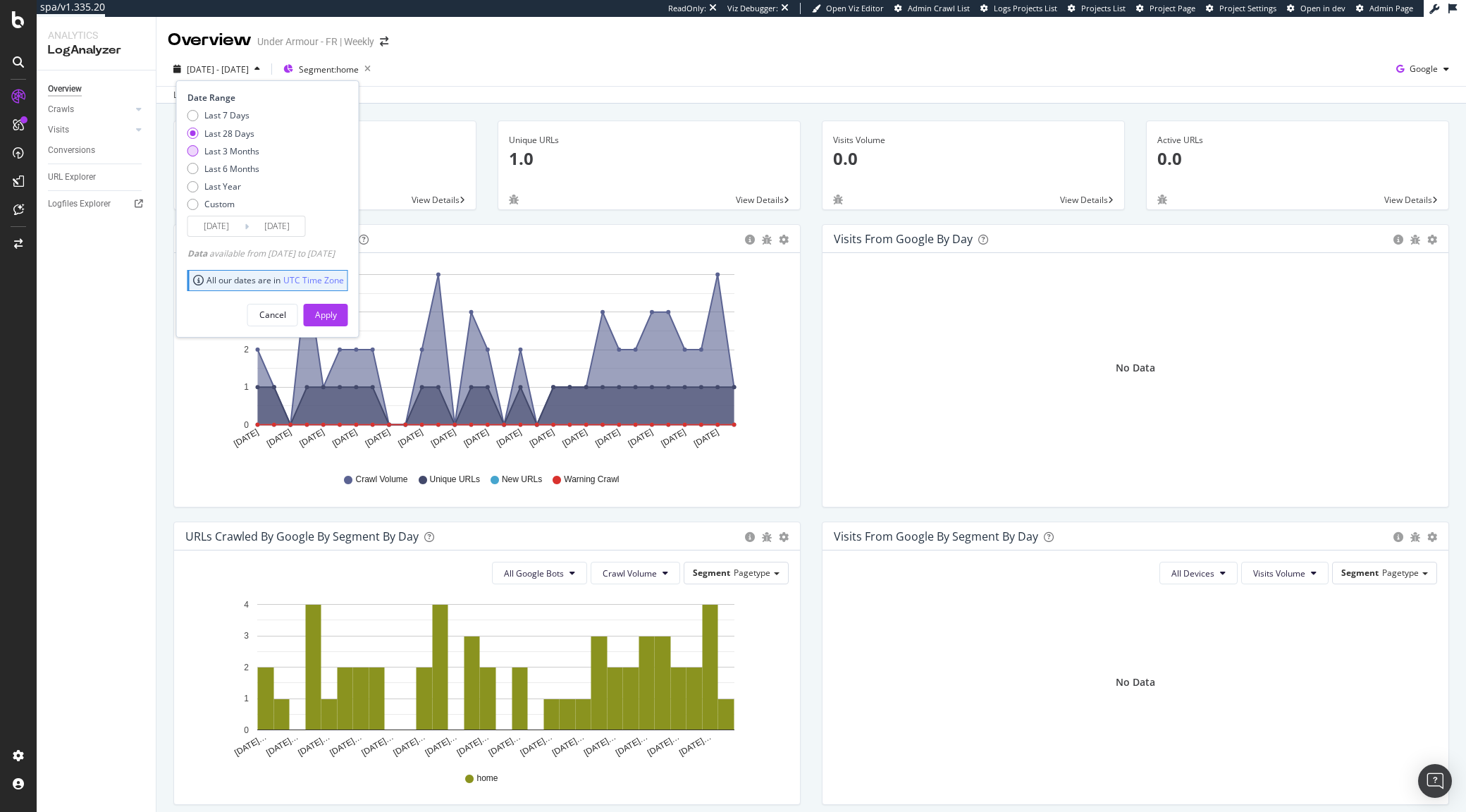
click at [222, 156] on div "Last 3 Months" at bounding box center [231, 151] width 55 height 12
type input "2025/05/13"
click at [337, 316] on div "Apply" at bounding box center [326, 314] width 22 height 12
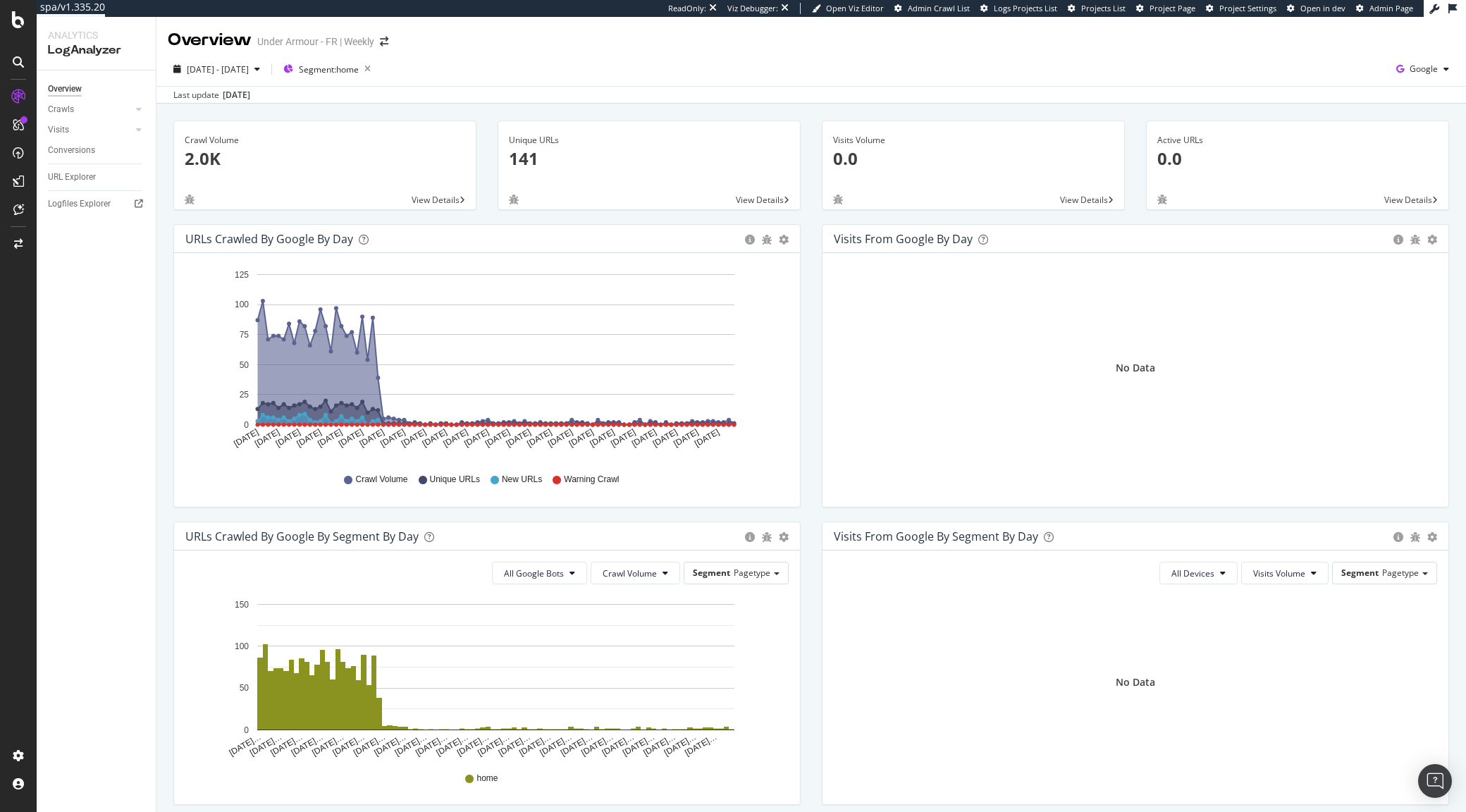
click at [131, 102] on div "Crawls" at bounding box center [102, 109] width 108 height 20
click at [132, 110] on div at bounding box center [139, 109] width 14 height 14
click at [112, 131] on div "Daily Distribution" at bounding box center [86, 130] width 65 height 15
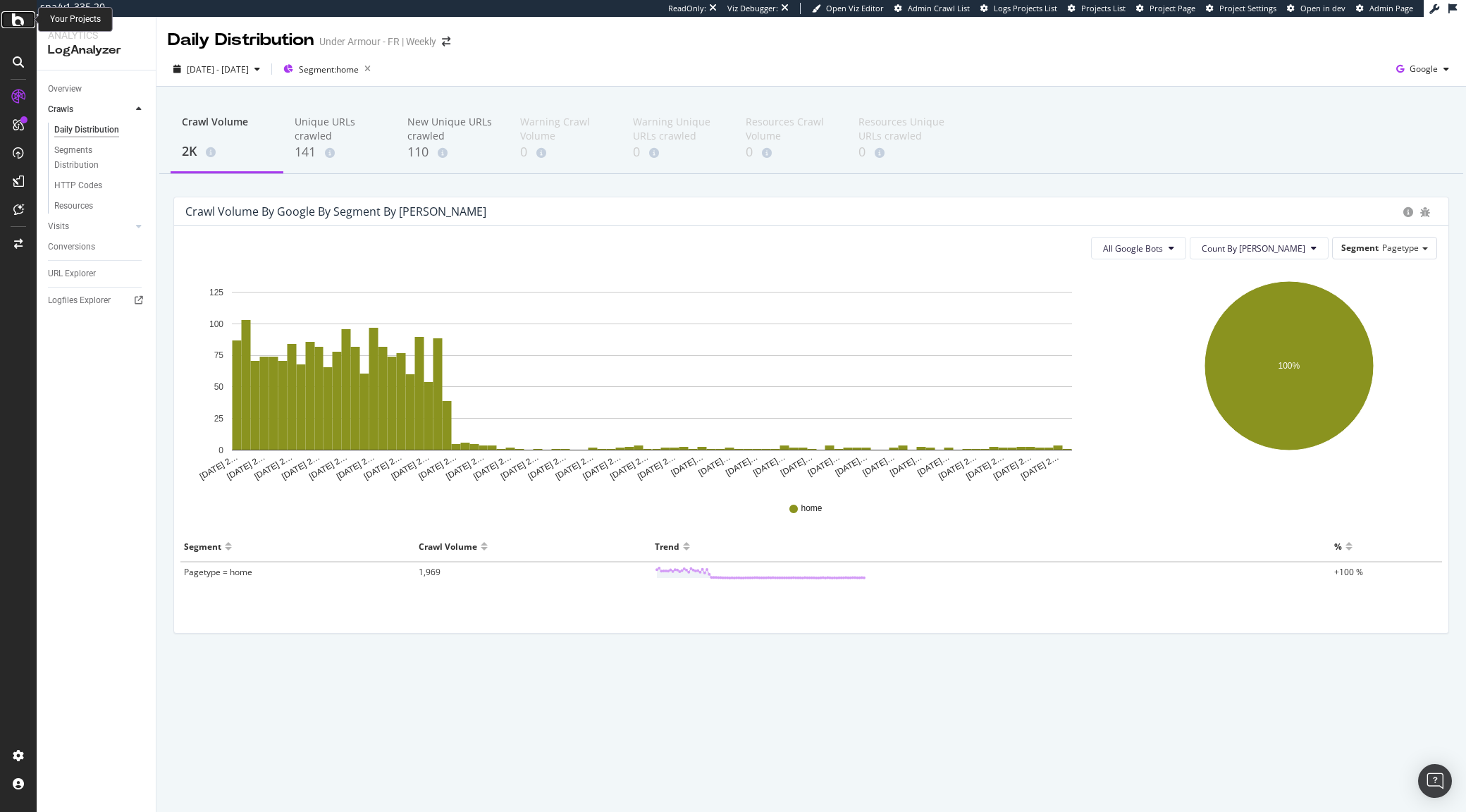
click at [12, 24] on icon at bounding box center [18, 20] width 13 height 17
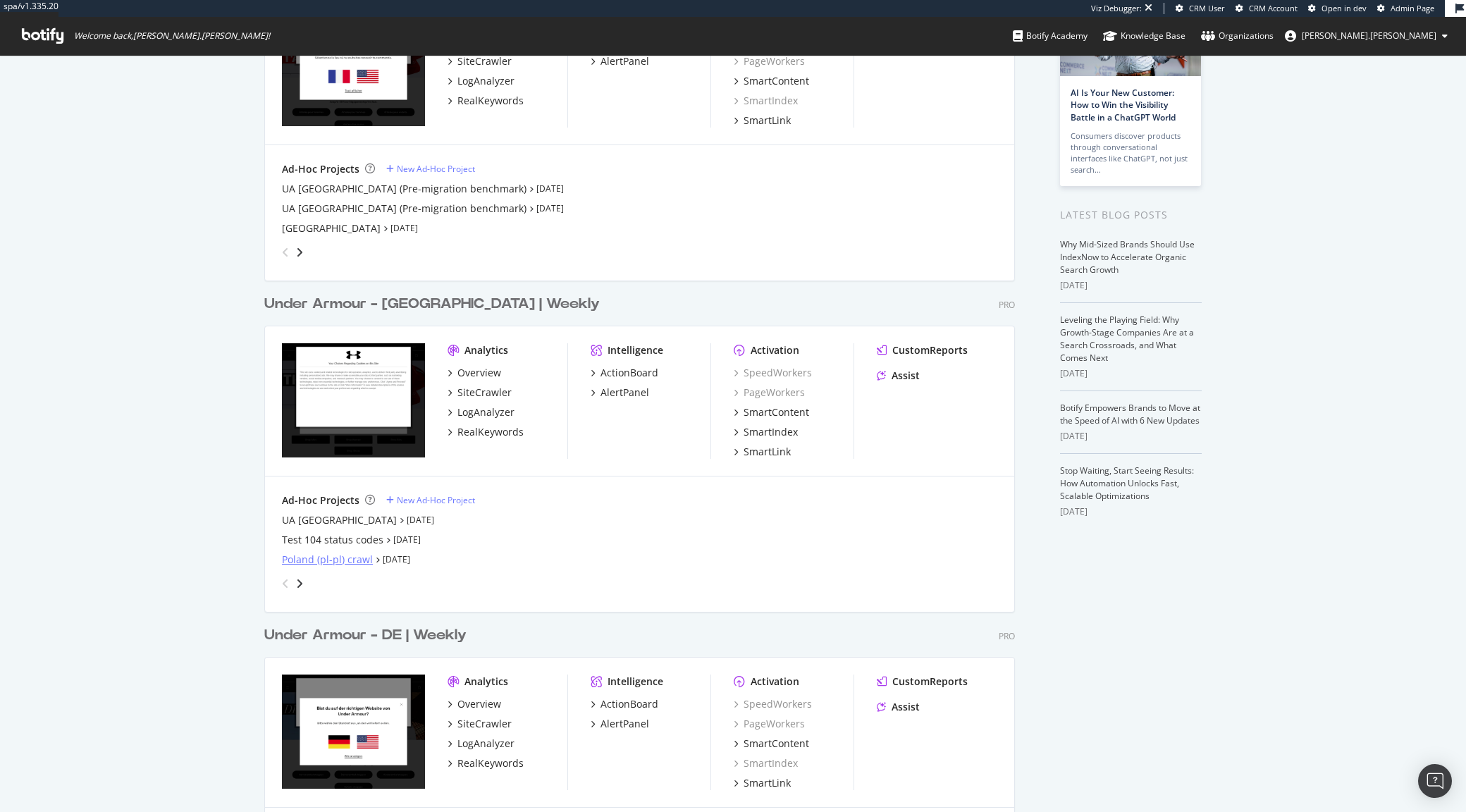
scroll to position [310, 0]
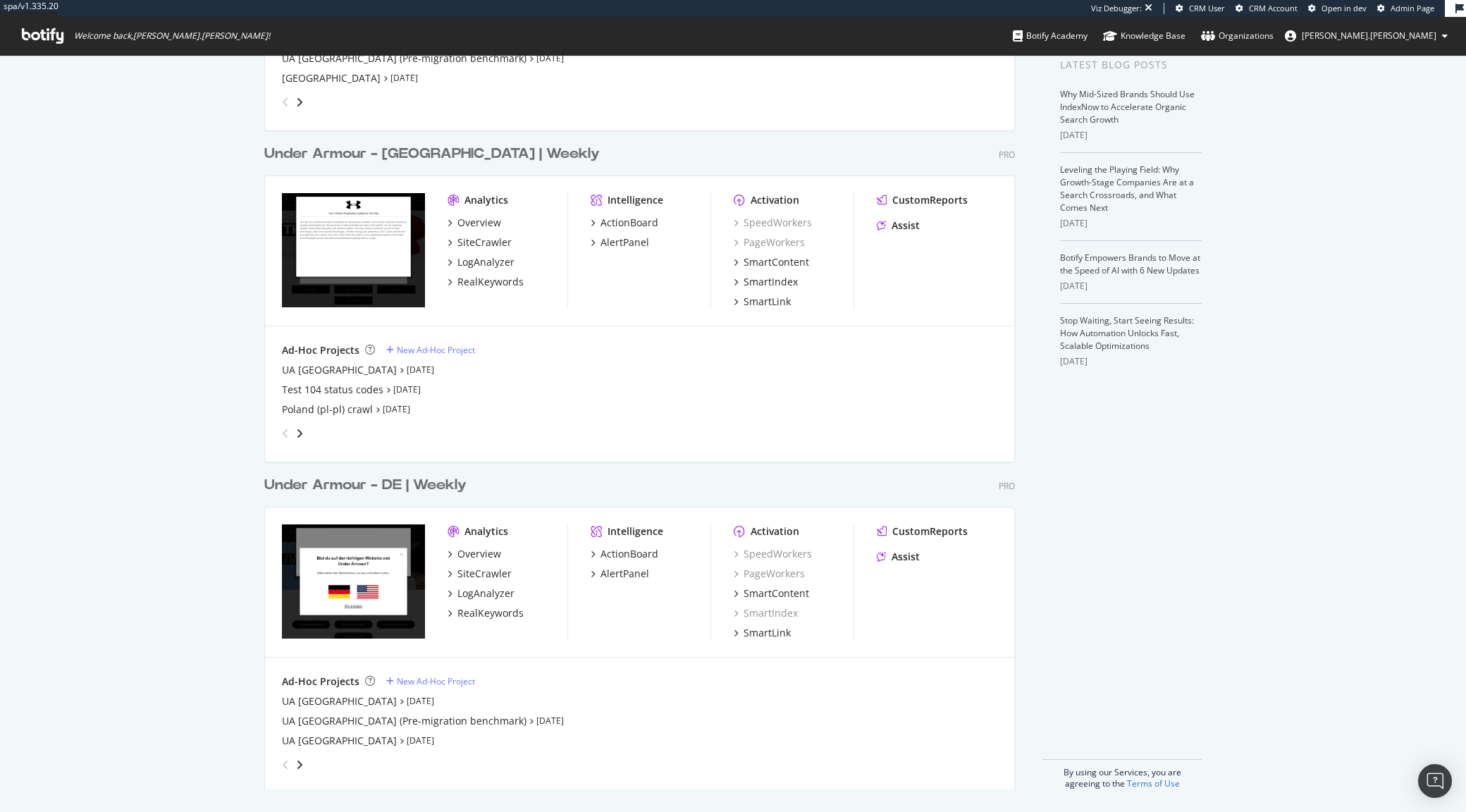
click at [354, 486] on div "Under Armour - DE | Weekly" at bounding box center [366, 485] width 203 height 20
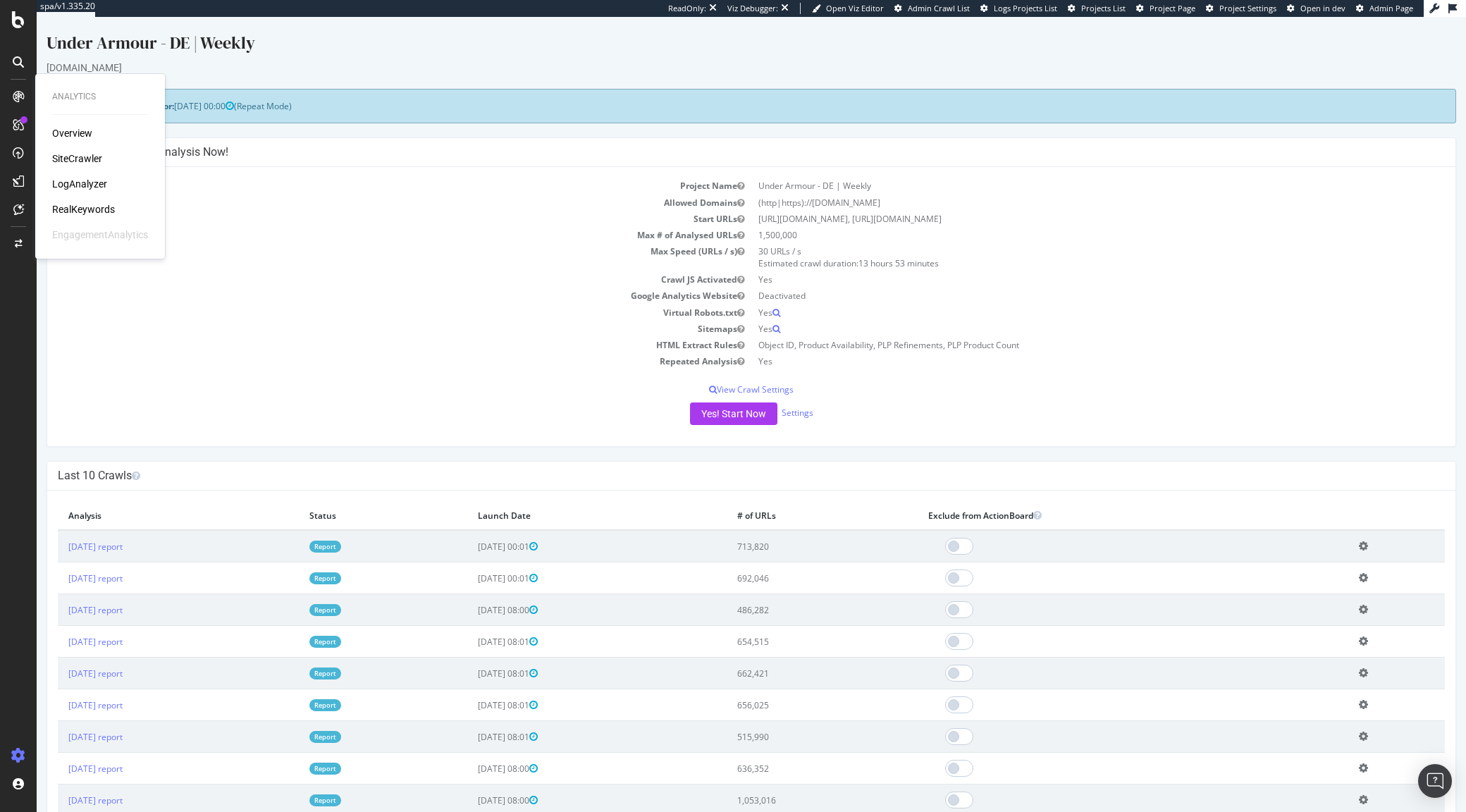
click at [89, 186] on div "LogAnalyzer" at bounding box center [79, 184] width 55 height 14
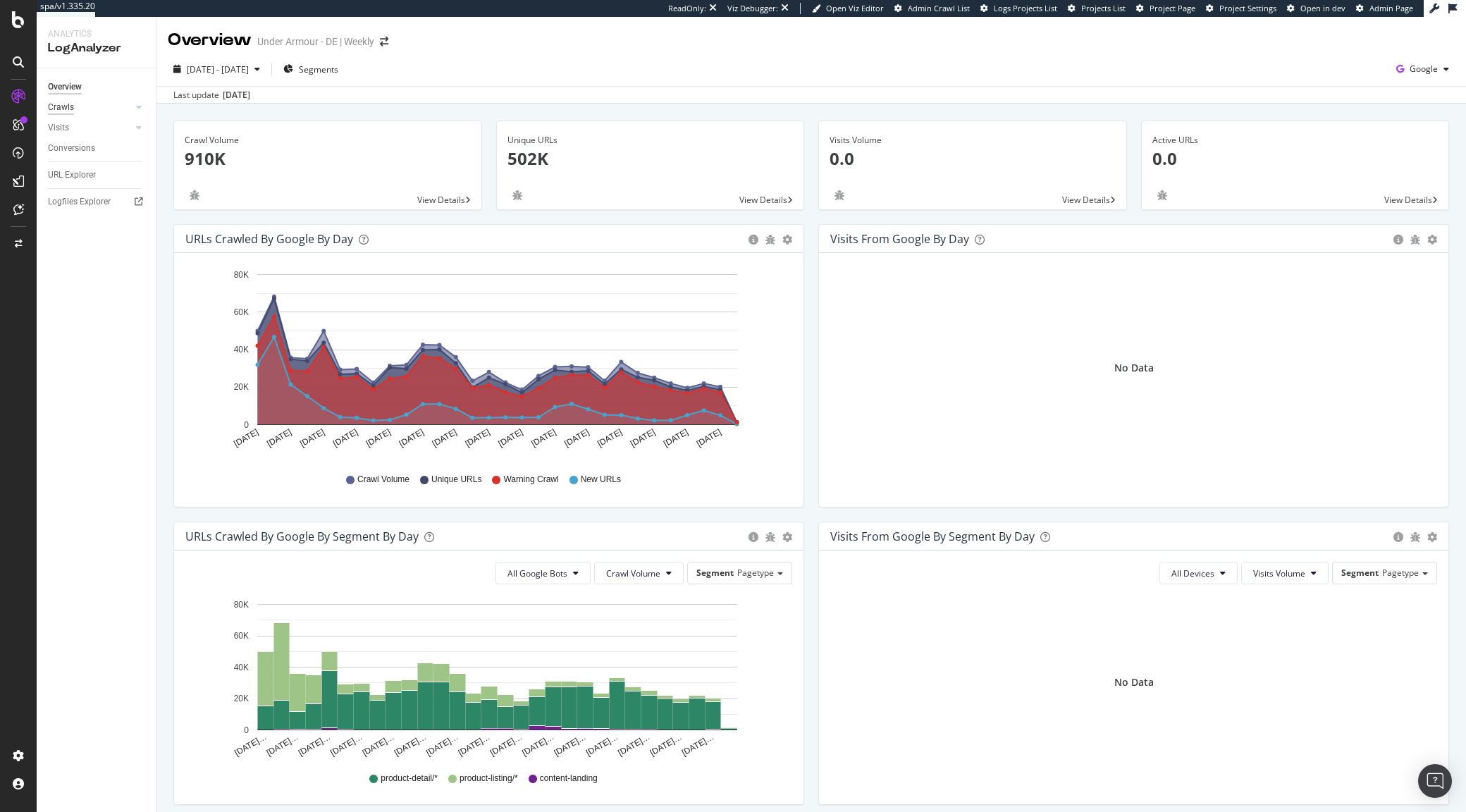
click at [74, 105] on div "Crawls" at bounding box center [61, 107] width 26 height 15
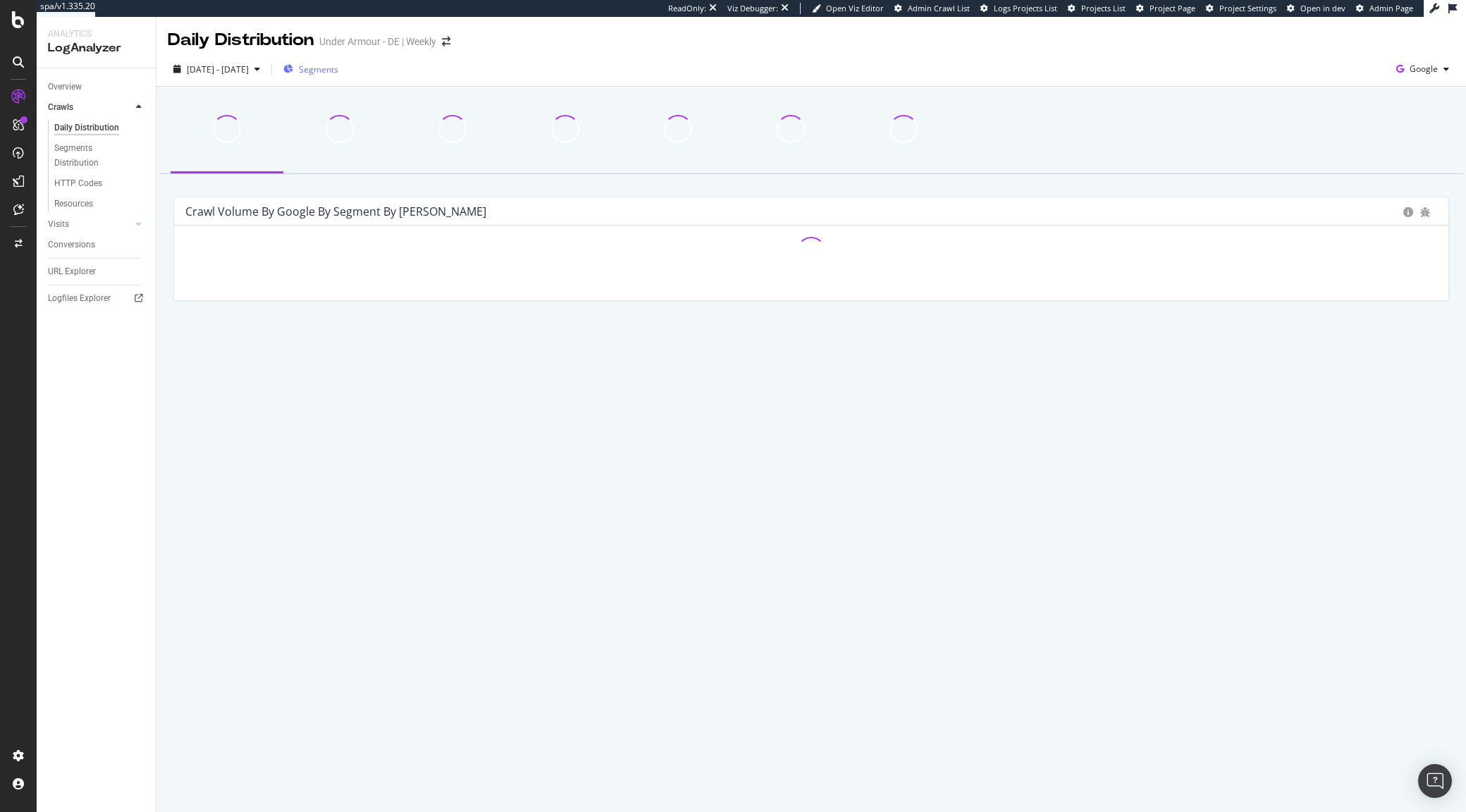
click at [294, 69] on icon "button" at bounding box center [287, 68] width 10 height 8
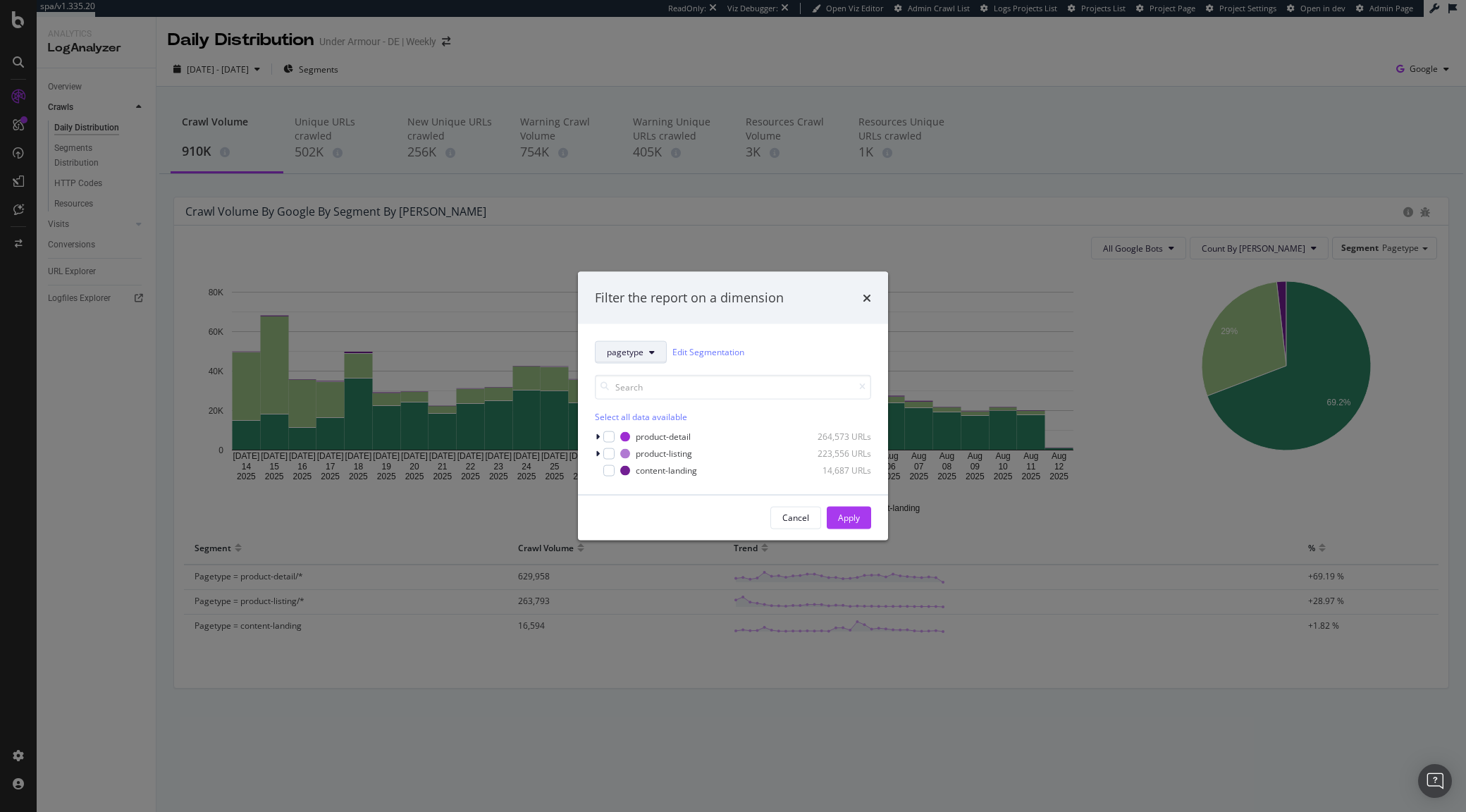
click at [639, 347] on span "pagetype" at bounding box center [625, 352] width 37 height 12
click at [781, 515] on button "Cancel" at bounding box center [796, 517] width 51 height 23
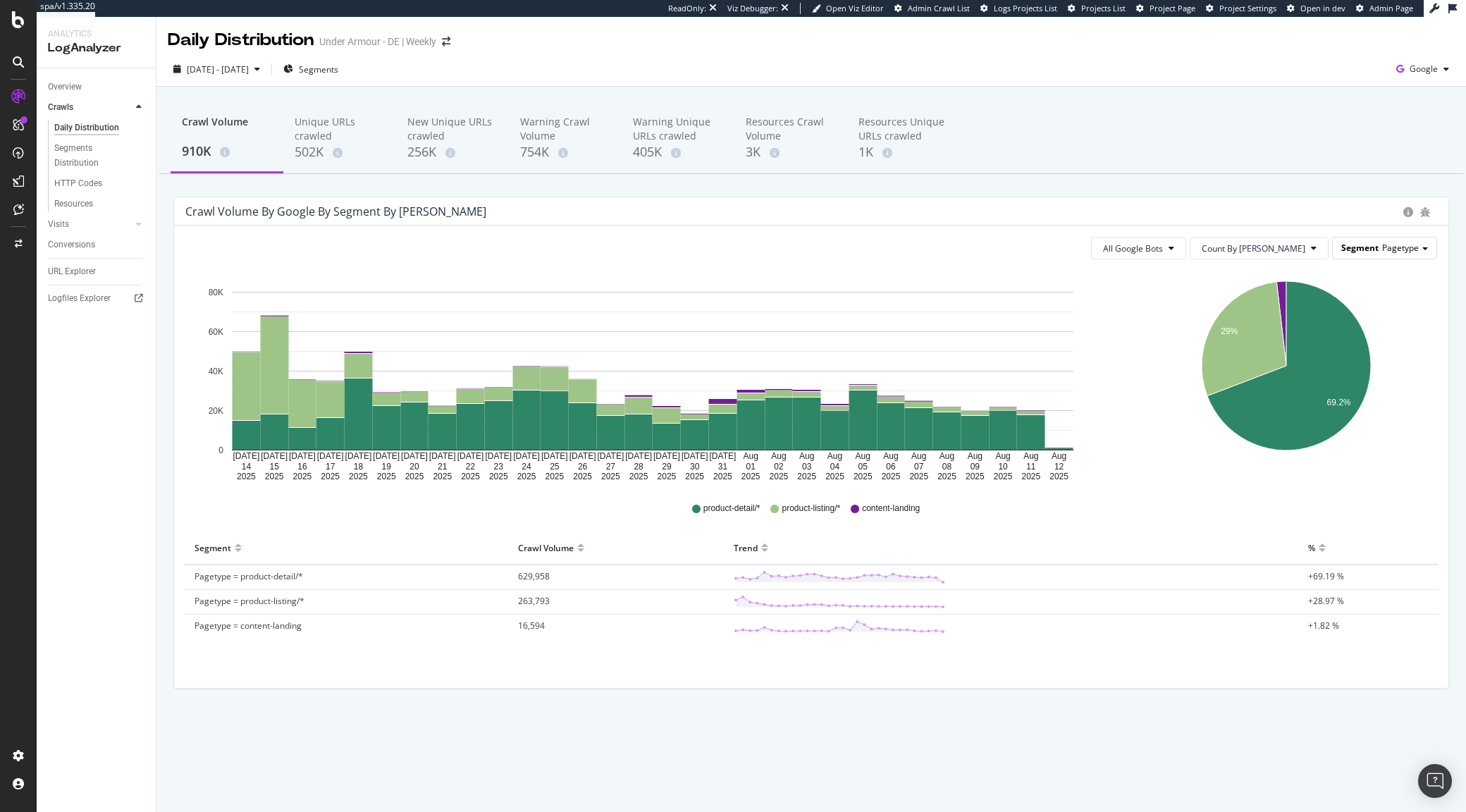
click at [1367, 243] on span "Segment" at bounding box center [1360, 248] width 38 height 12
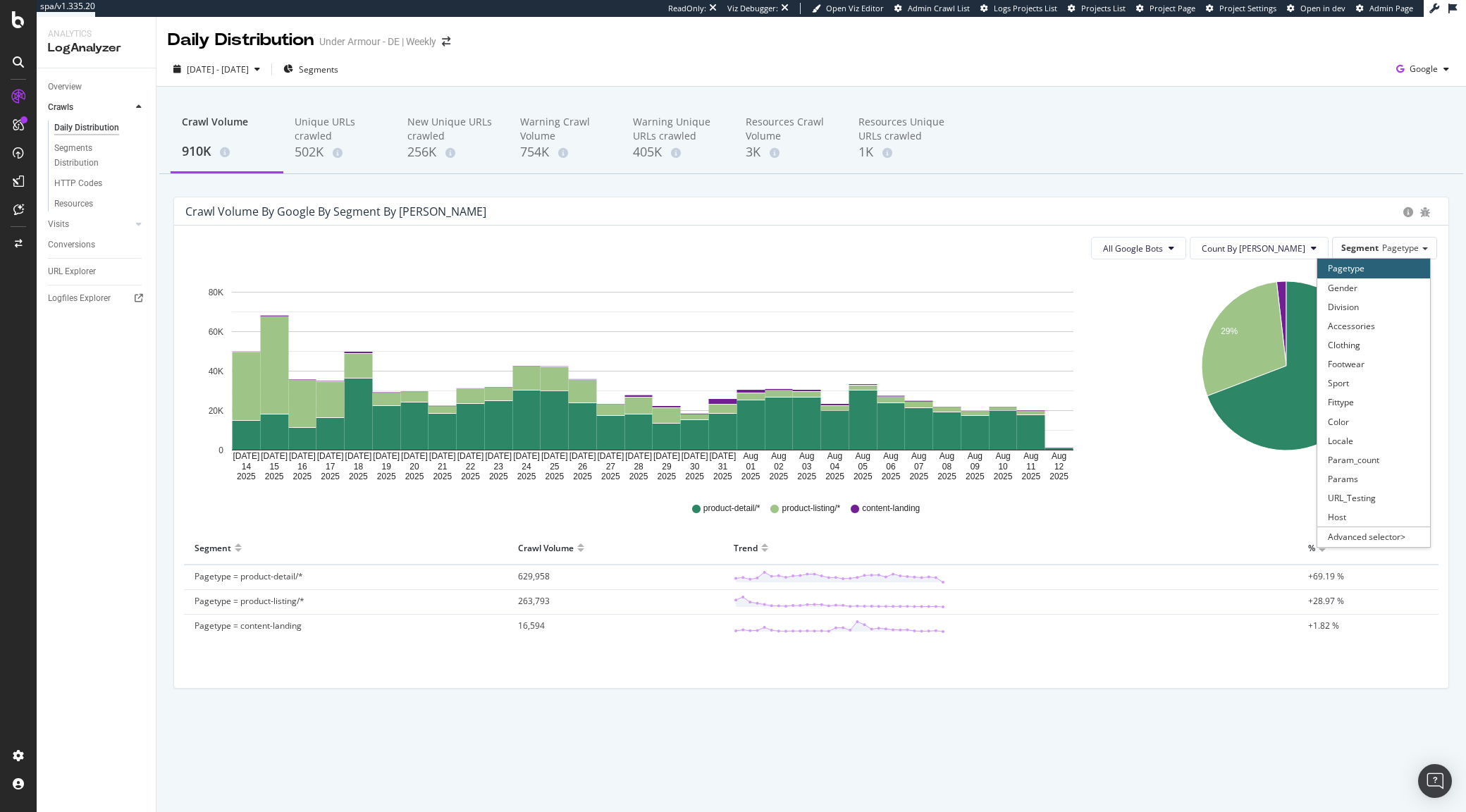
click at [1129, 167] on div "Crawl Volume 910K Unique URLs crawled 502K New Unique URLs crawled 256K Warning…" at bounding box center [811, 139] width 1304 height 71
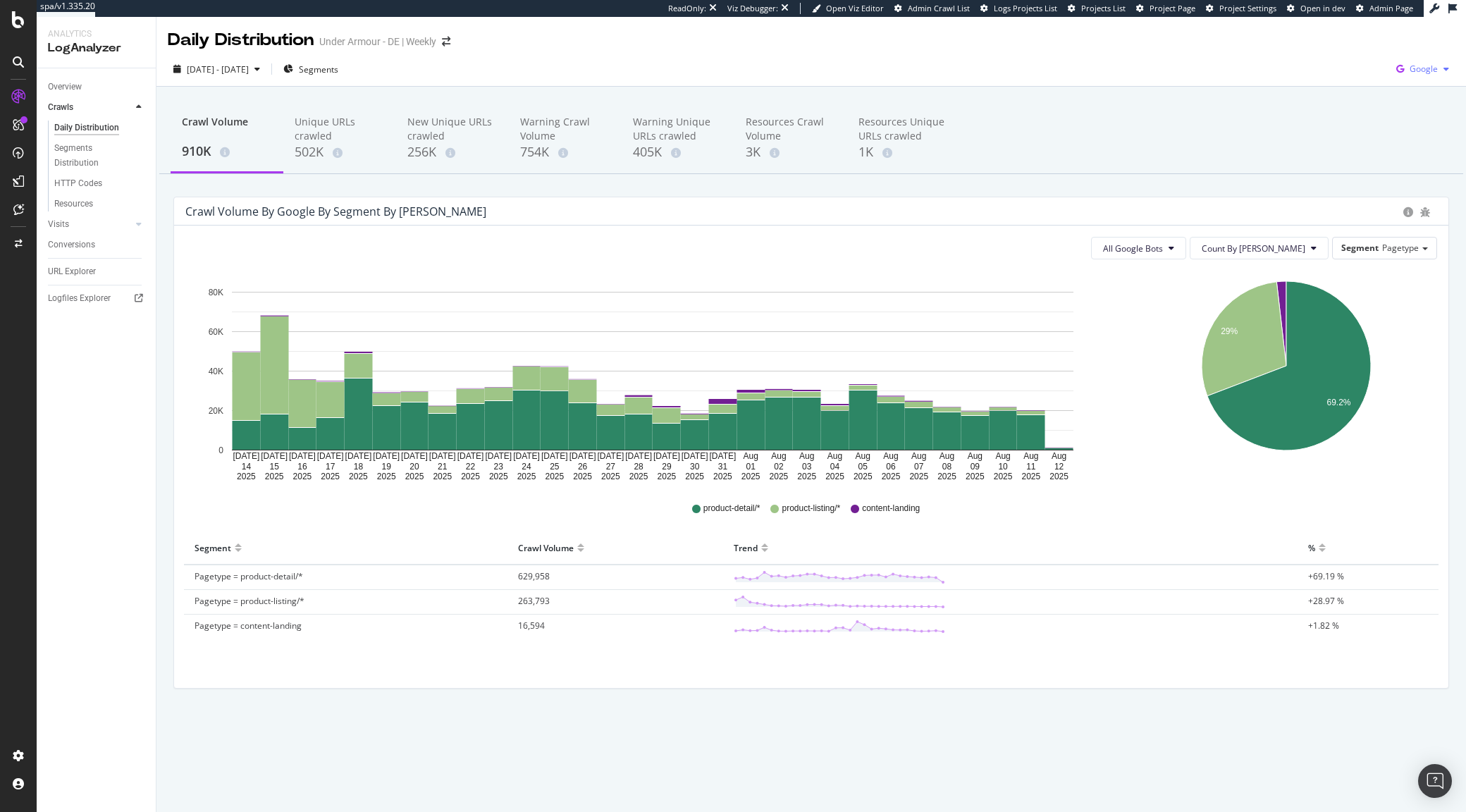
click at [1410, 59] on div "Google" at bounding box center [1422, 69] width 64 height 21
click at [1366, 107] on span "Other AI Bots" at bounding box center [1353, 107] width 52 height 13
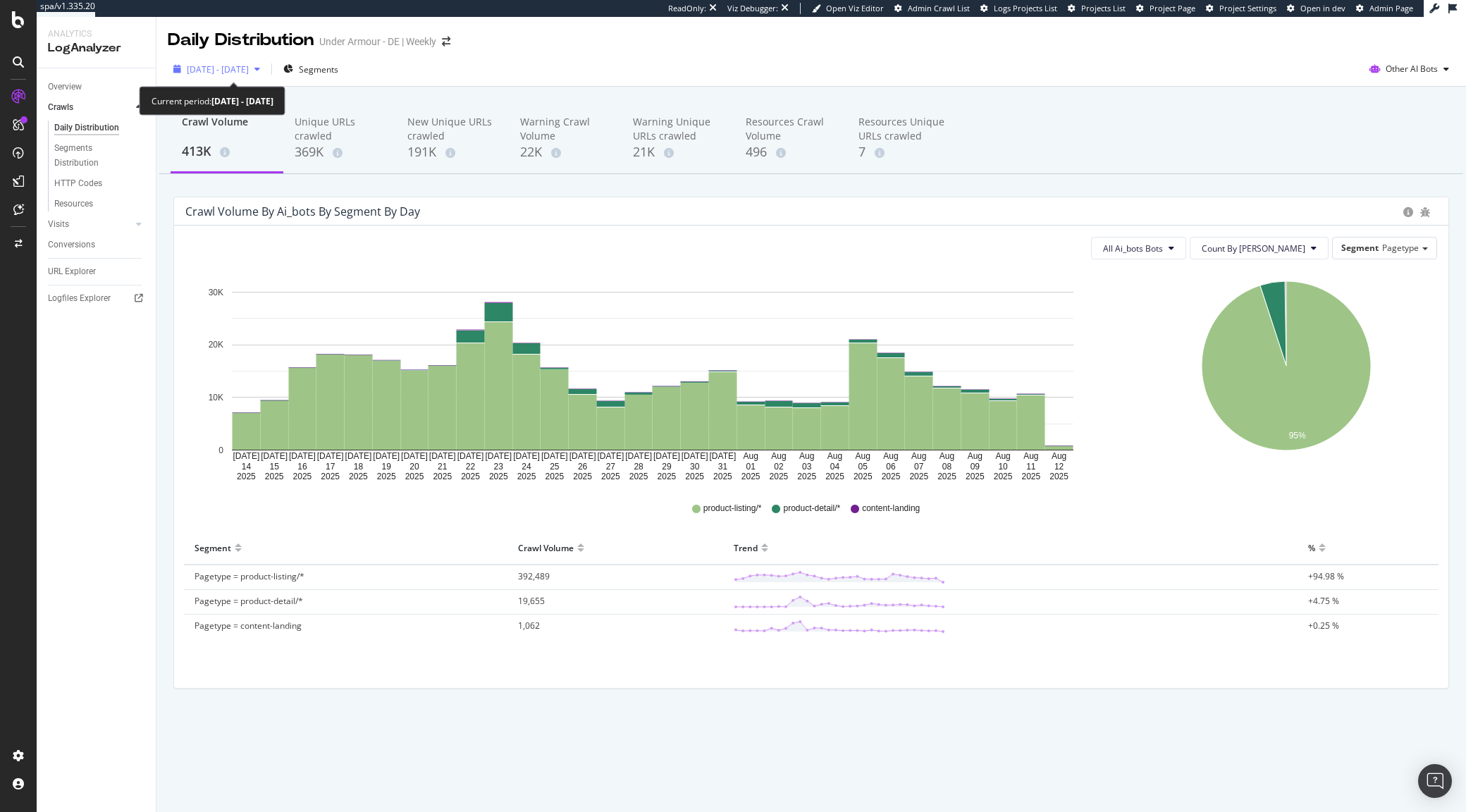
click at [248, 66] on span "2025 Jul. 14th - Aug. 12th" at bounding box center [218, 70] width 62 height 12
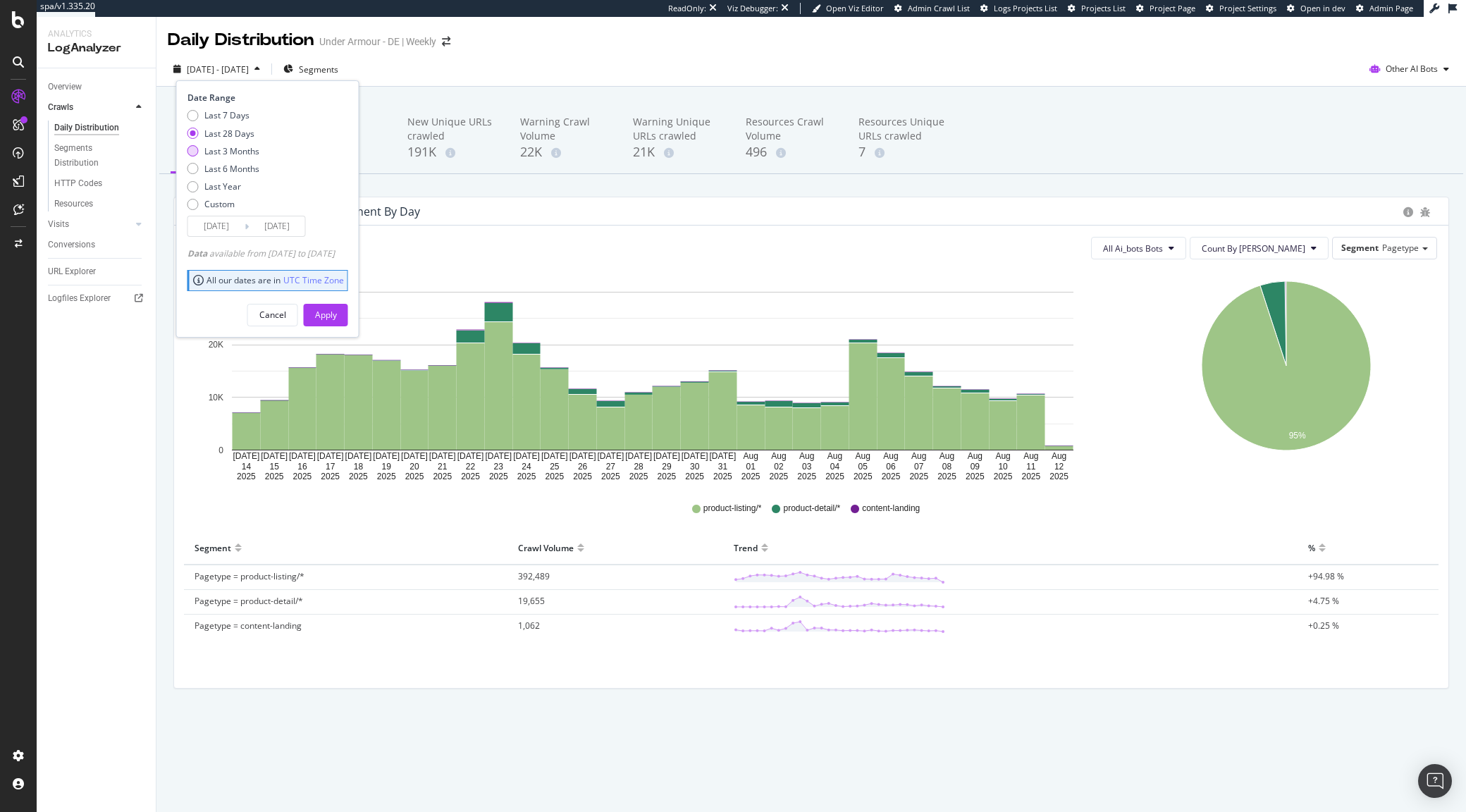
click at [232, 148] on div "Last 3 Months" at bounding box center [231, 151] width 55 height 12
type input "2025/05/13"
drag, startPoint x: 342, startPoint y: 308, endPoint x: 357, endPoint y: 302, distance: 16.2
click at [337, 308] on div "Apply" at bounding box center [326, 315] width 22 height 21
